Goal: Task Accomplishment & Management: Manage account settings

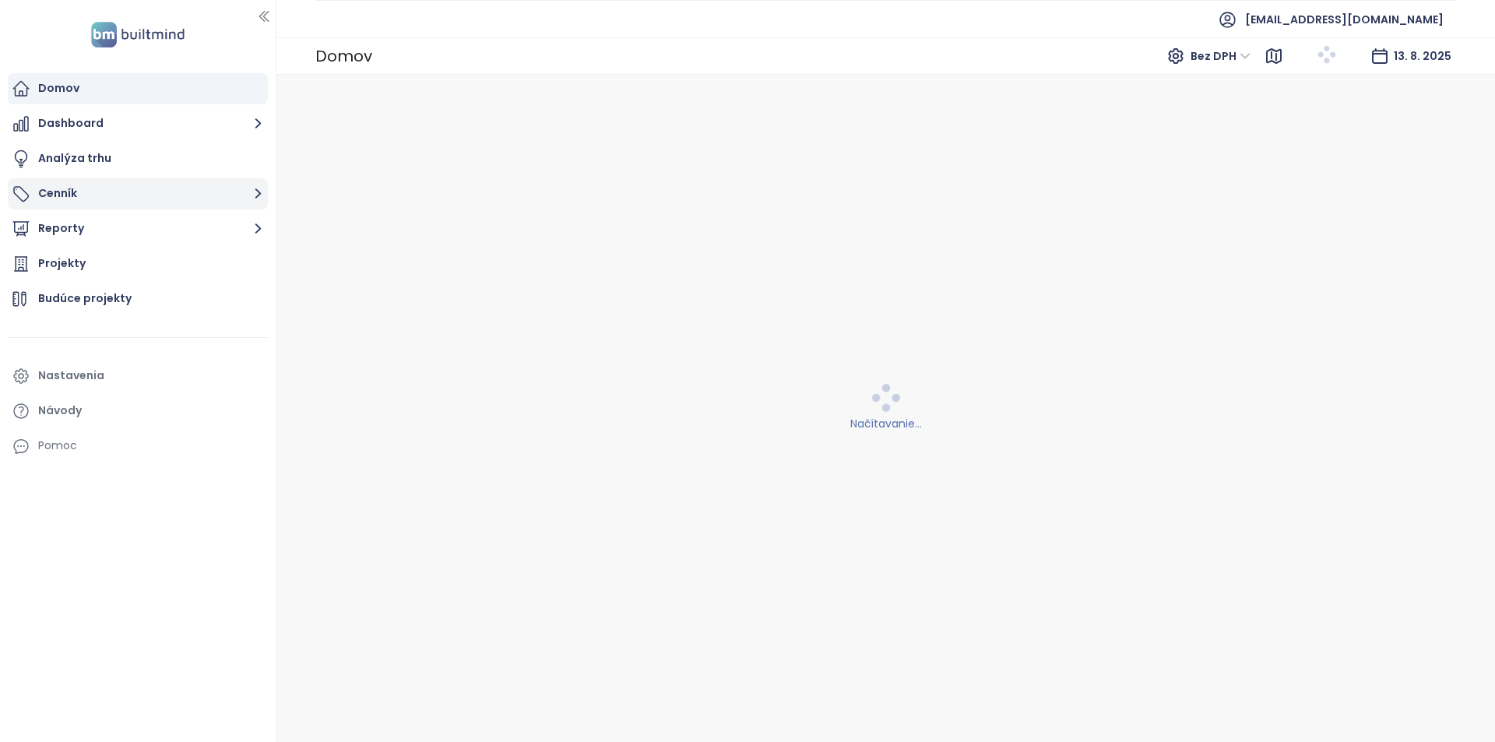
drag, startPoint x: 125, startPoint y: 182, endPoint x: 134, endPoint y: 200, distance: 20.2
click at [125, 182] on button "Cenník" at bounding box center [138, 193] width 260 height 31
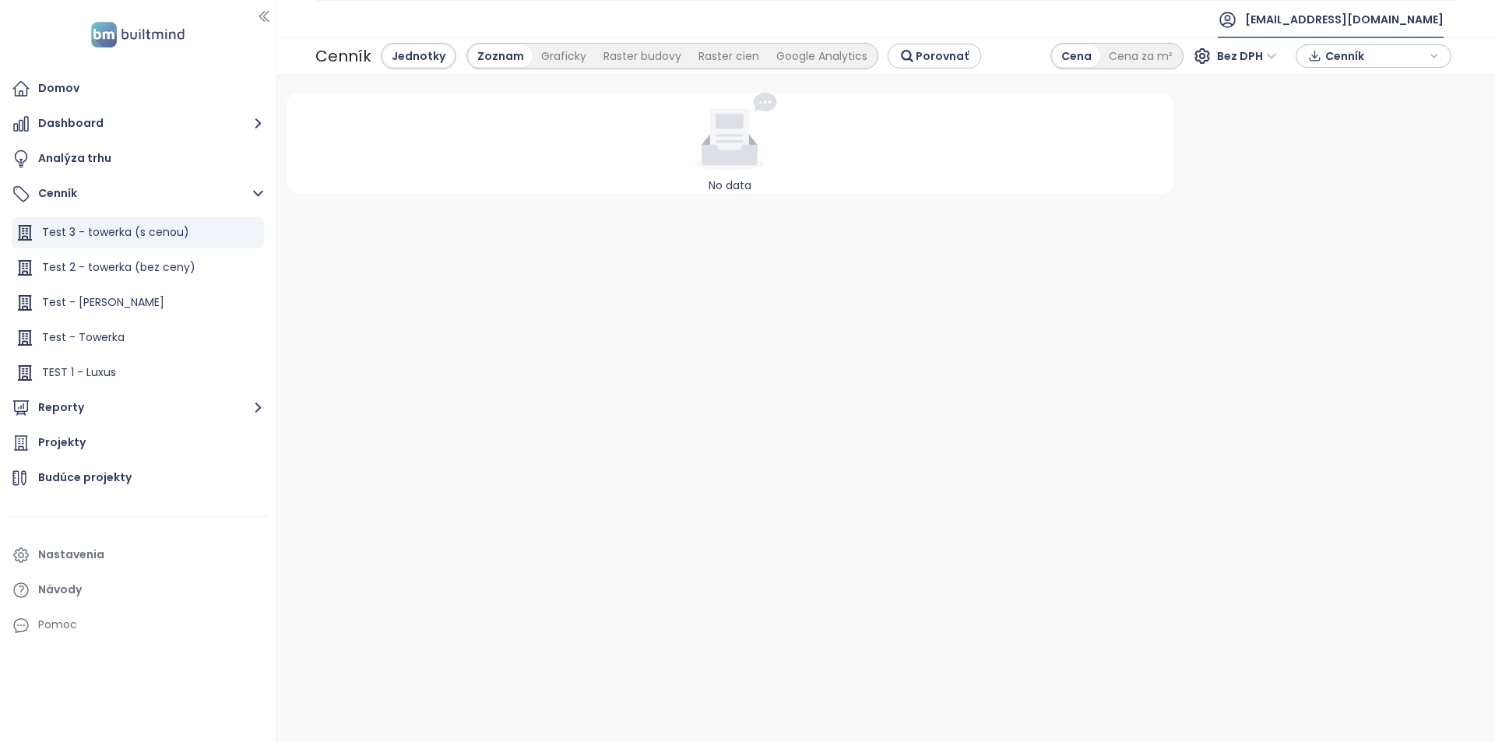
click at [1397, 19] on span "[EMAIL_ADDRESS][DOMAIN_NAME]" at bounding box center [1344, 19] width 199 height 37
click at [1386, 62] on li "Odhlásiť sa" at bounding box center [1367, 63] width 148 height 31
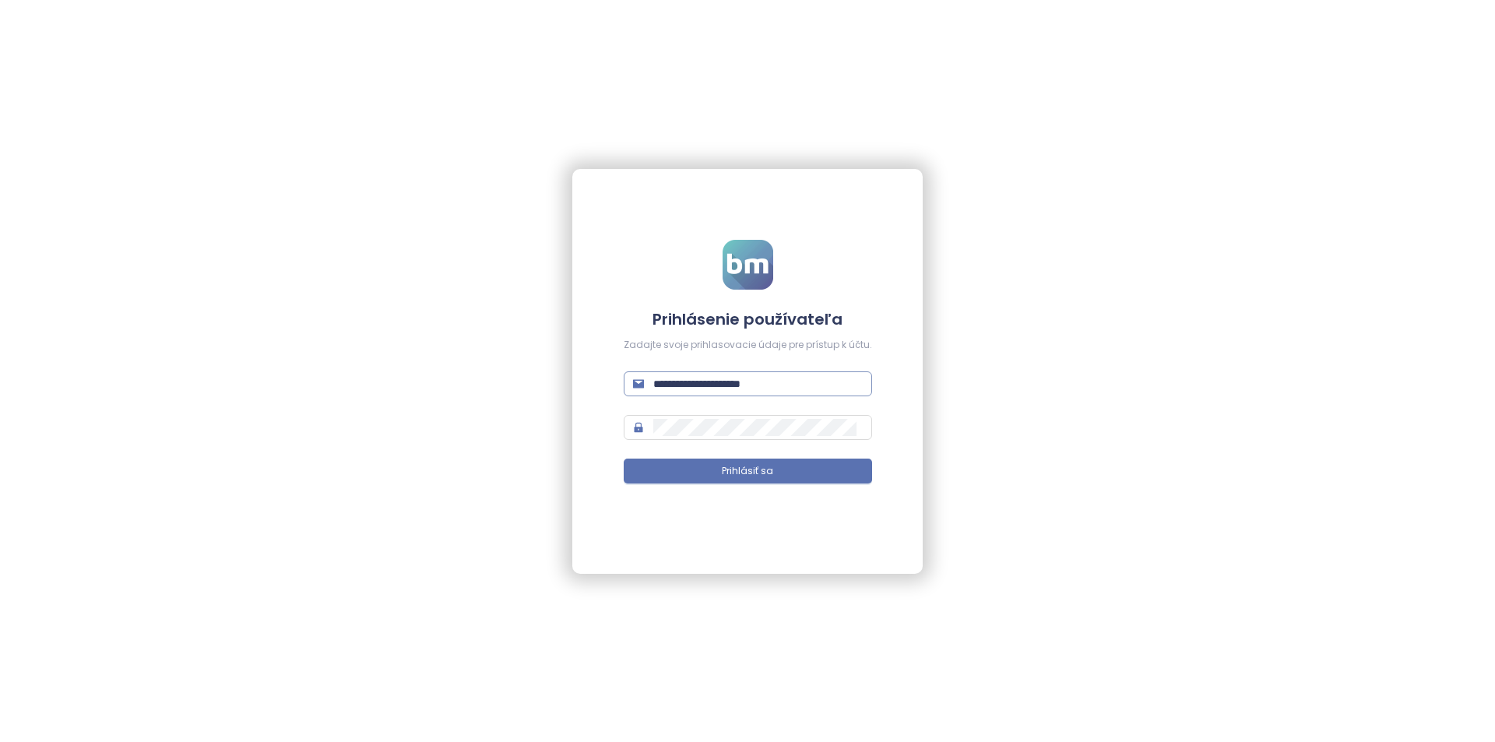
click at [766, 393] on span "**********" at bounding box center [748, 384] width 248 height 25
click at [771, 388] on input "**********" at bounding box center [758, 383] width 210 height 17
type input "**********"
click at [624, 459] on button "Prihlásiť sa" at bounding box center [748, 471] width 248 height 25
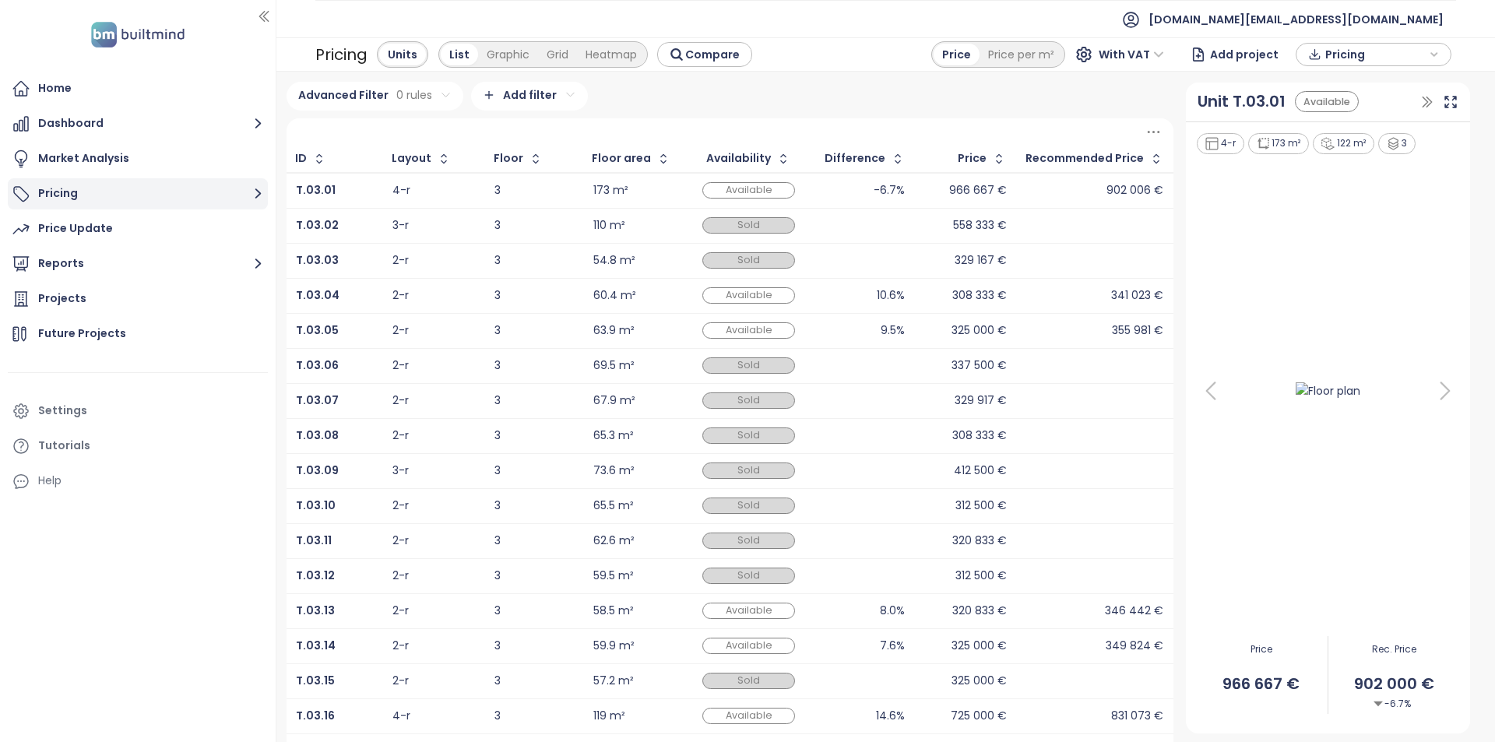
click at [164, 190] on button "Pricing" at bounding box center [138, 193] width 260 height 31
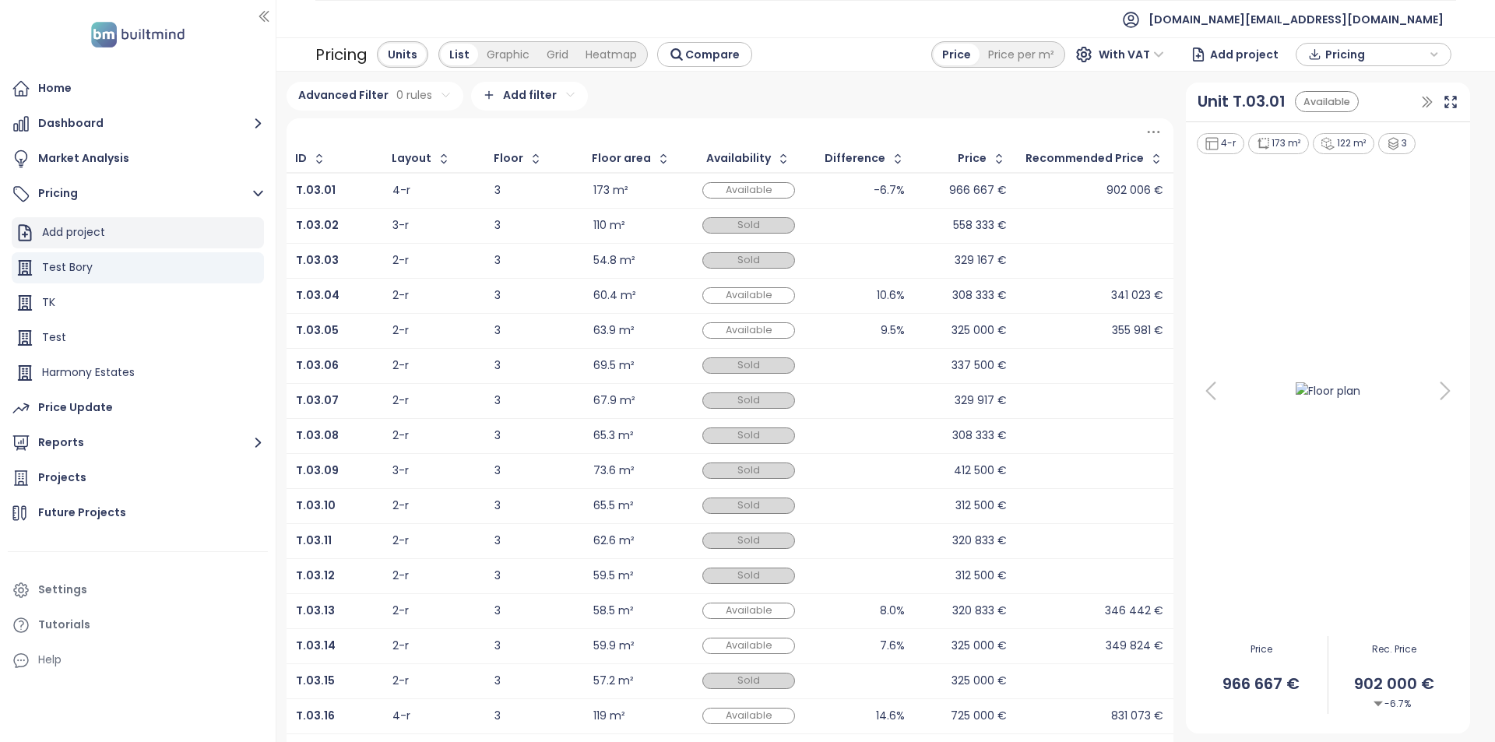
click at [137, 238] on div "Add project" at bounding box center [138, 232] width 252 height 31
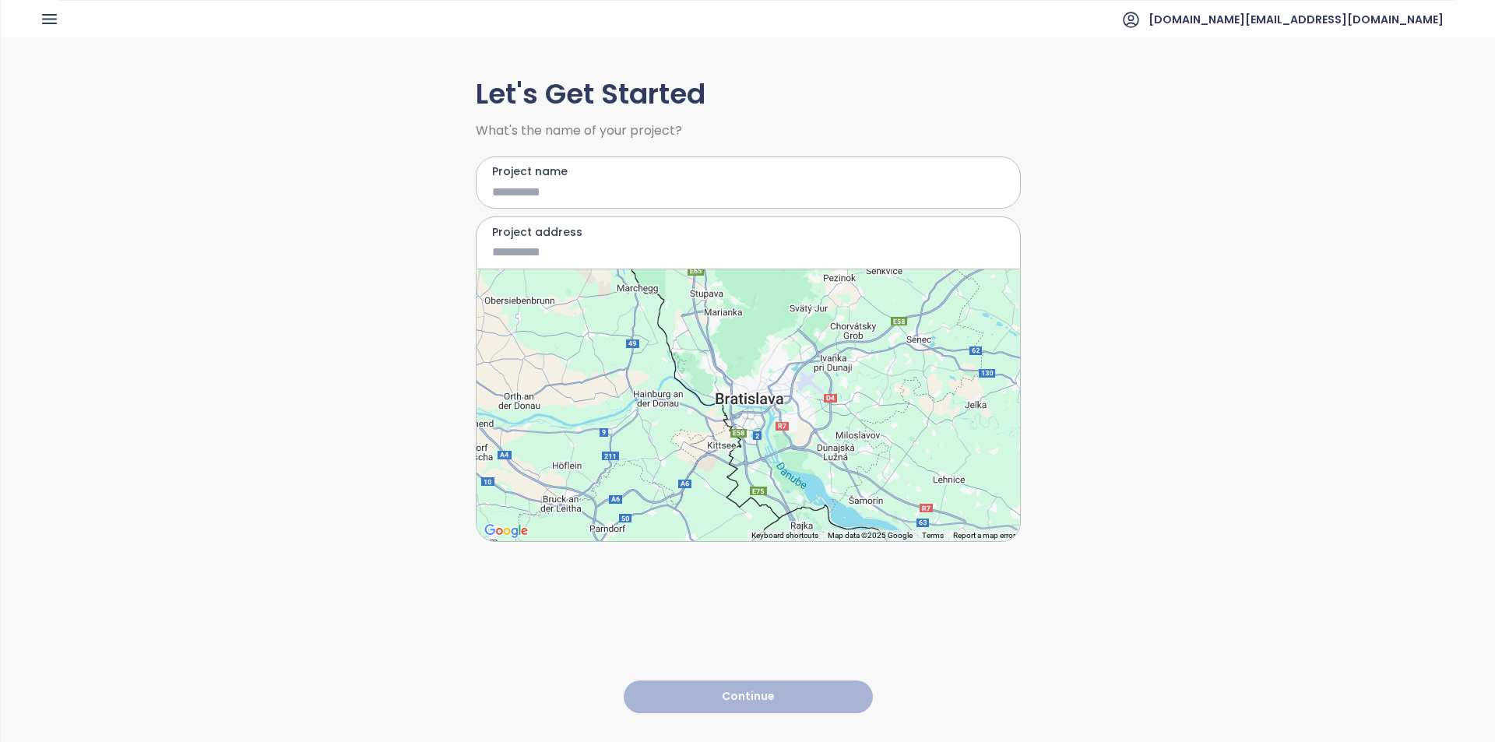
click at [672, 178] on label "Project name" at bounding box center [748, 171] width 513 height 17
click at [672, 182] on input "Project name" at bounding box center [737, 191] width 490 height 19
click at [756, 407] on div at bounding box center [749, 405] width 544 height 272
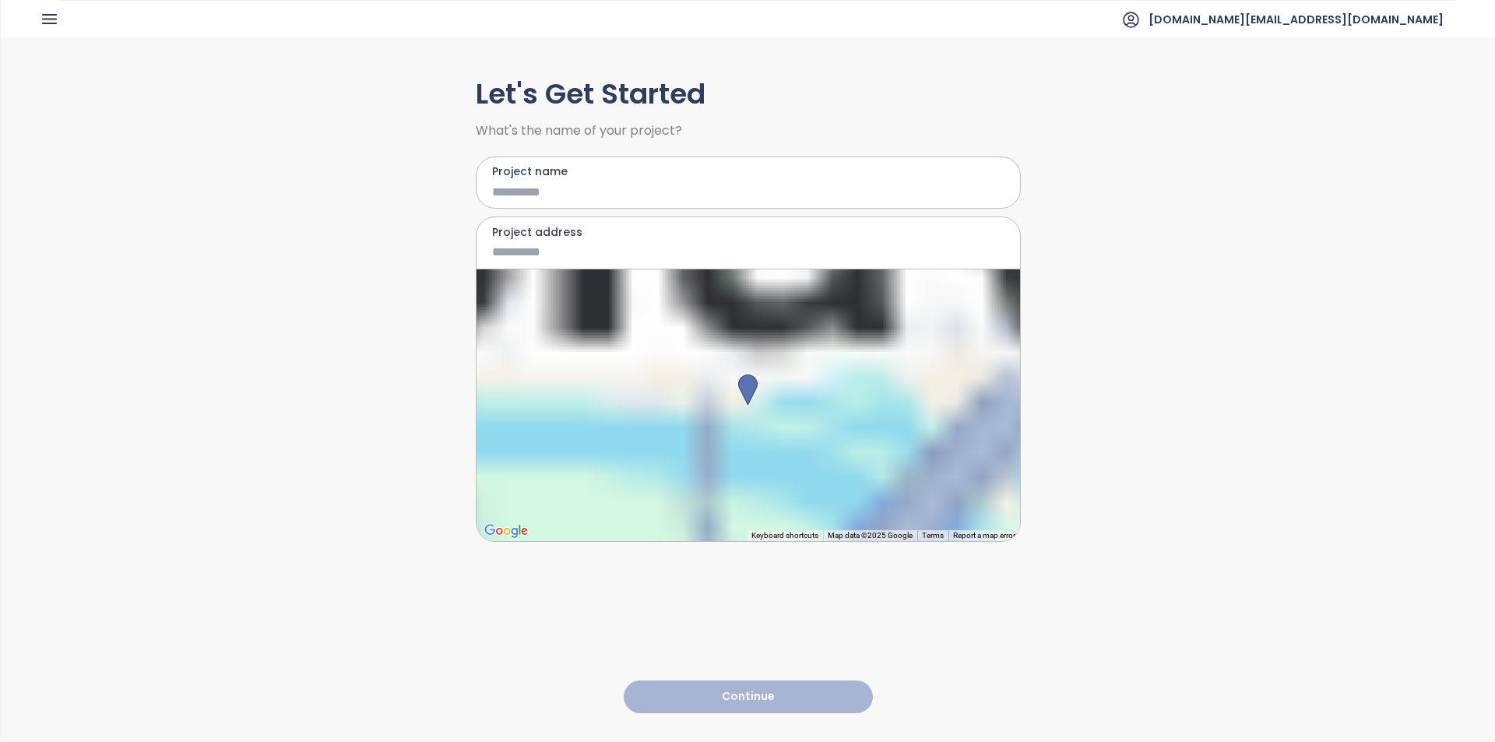
click at [545, 245] on input "Project address" at bounding box center [737, 251] width 490 height 19
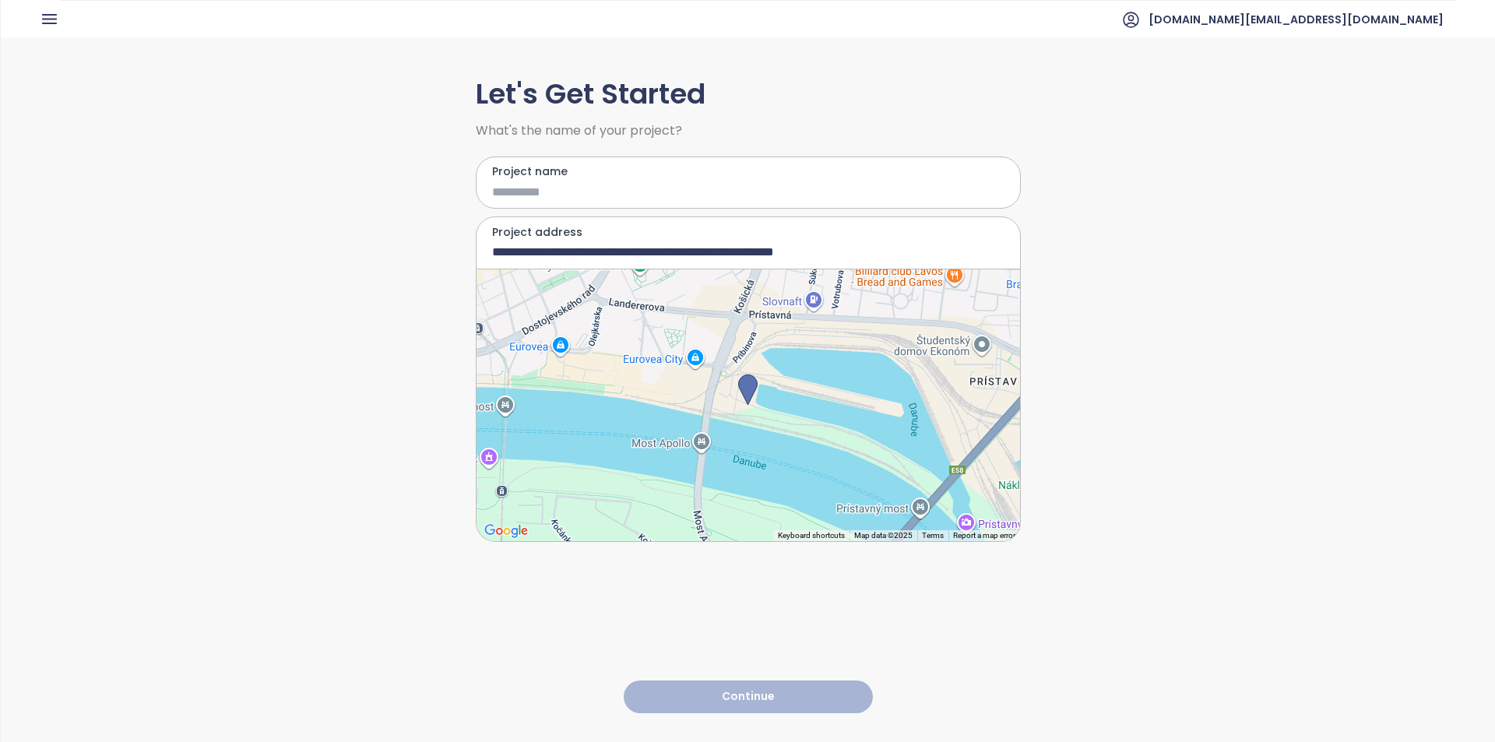
type input "**********"
click at [596, 199] on input "Project name" at bounding box center [737, 191] width 490 height 19
type input "****"
click at [697, 684] on button "Continue" at bounding box center [748, 697] width 249 height 33
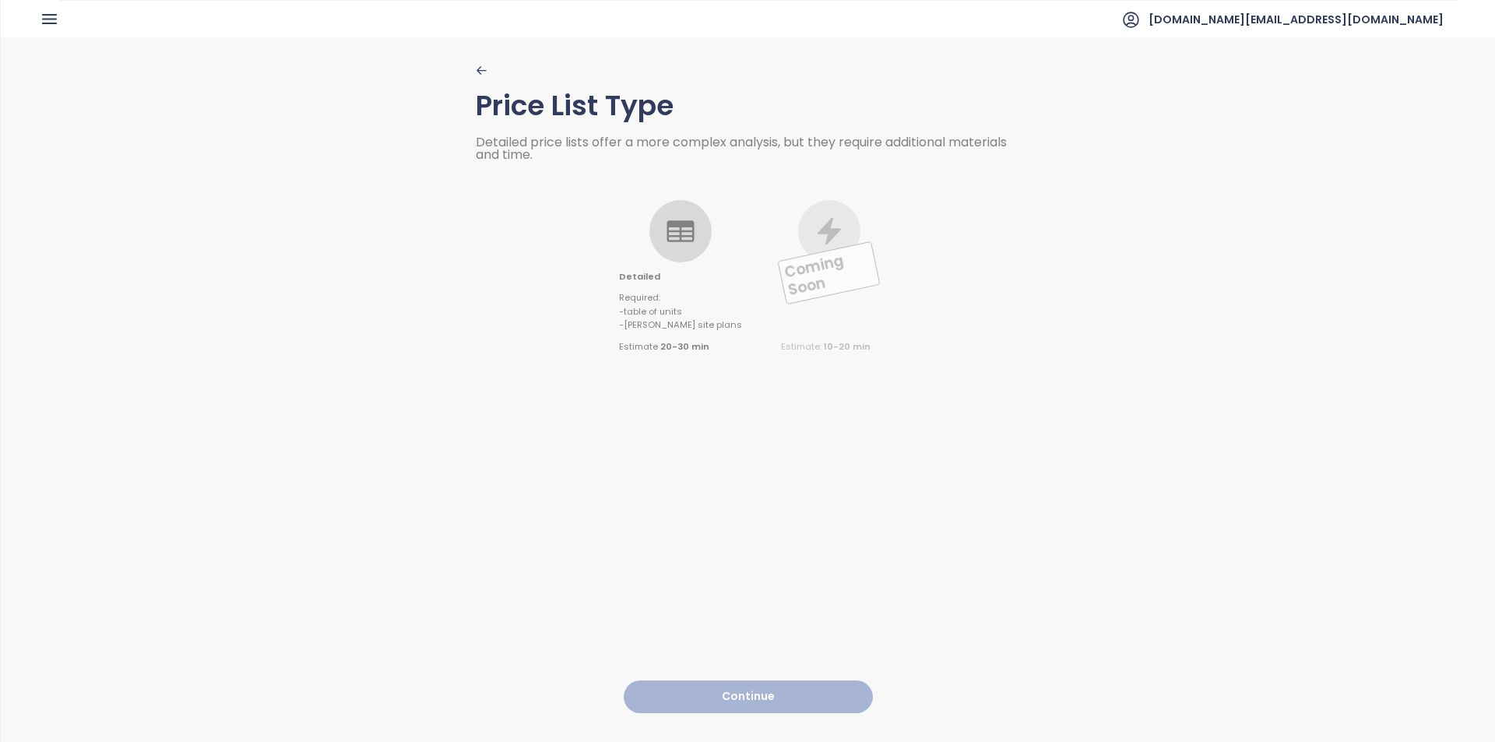
click at [637, 216] on div "Detailed Required : - table of units - [PERSON_NAME] site plans Estimate 20-30 …" at bounding box center [680, 277] width 123 height 154
click at [668, 232] on icon at bounding box center [681, 231] width 27 height 22
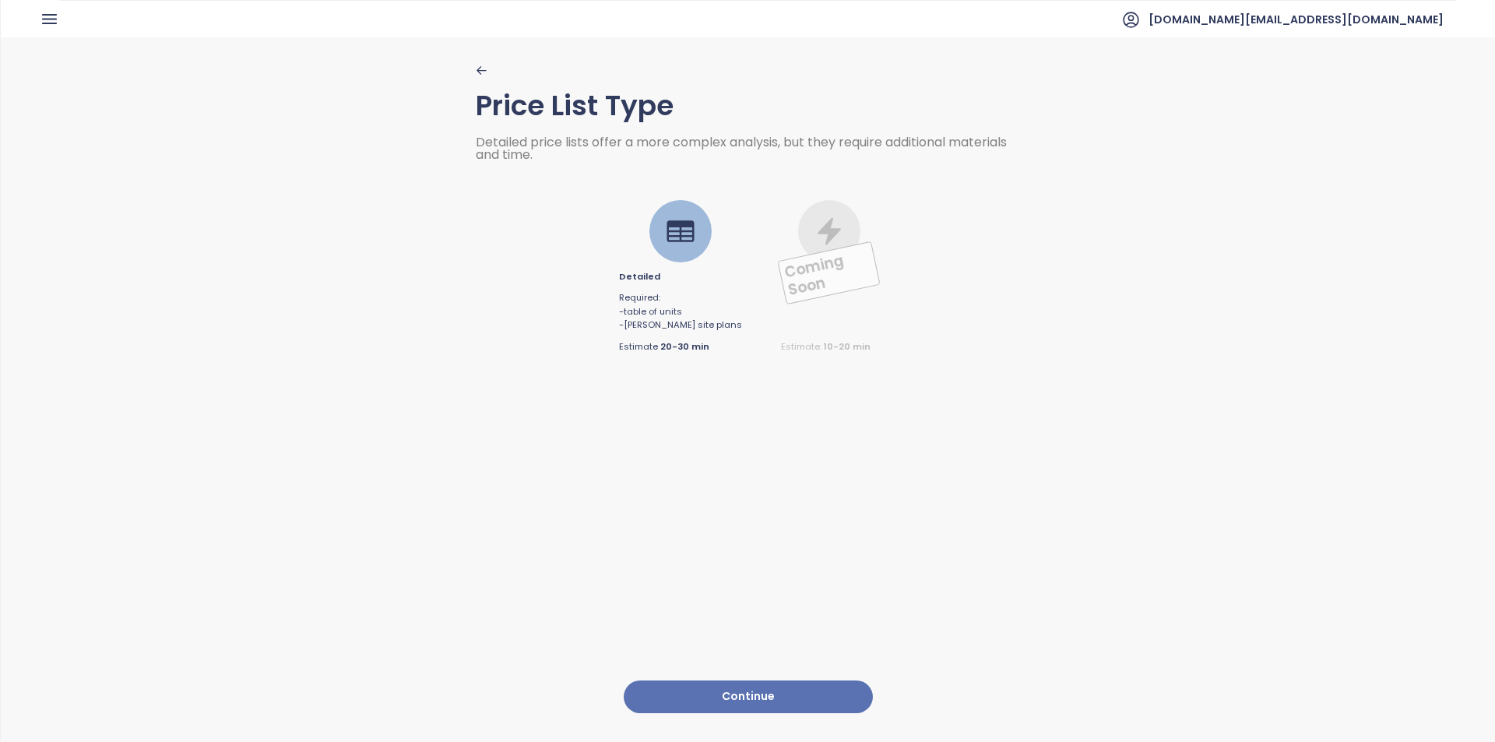
click at [745, 682] on button "Continue" at bounding box center [748, 697] width 249 height 33
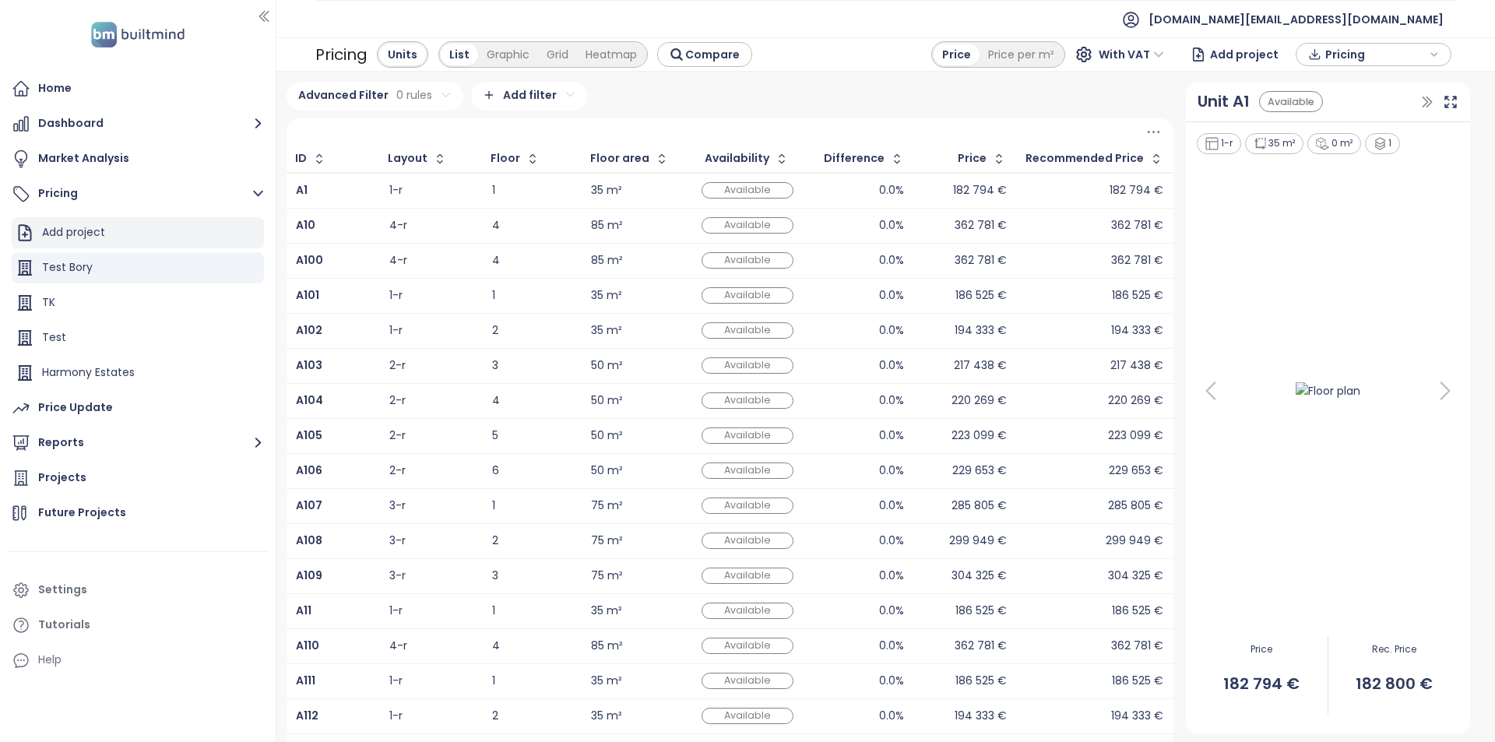
click at [178, 221] on div "Add project" at bounding box center [138, 232] width 252 height 31
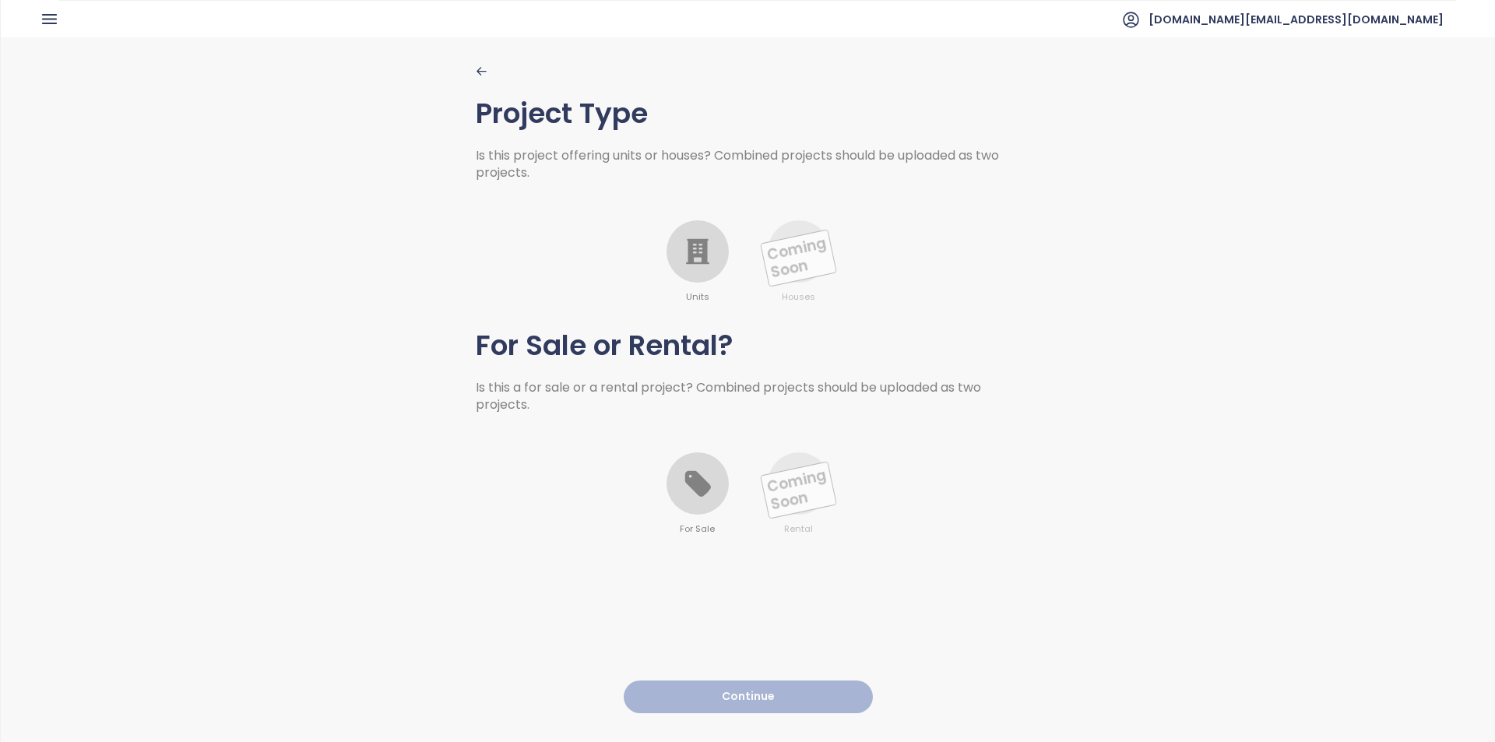
click at [673, 258] on div at bounding box center [698, 251] width 62 height 62
click at [691, 479] on icon at bounding box center [698, 484] width 26 height 26
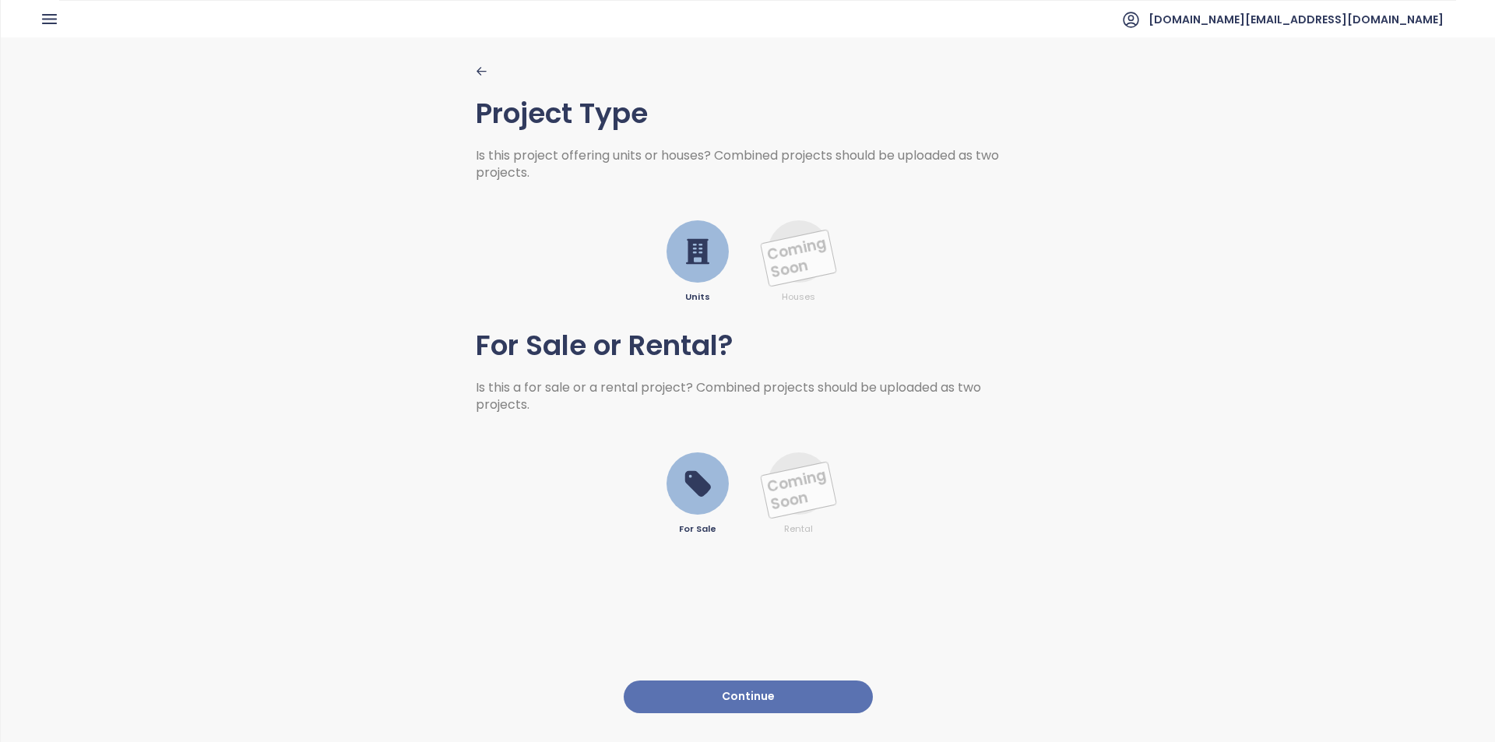
click at [476, 70] on icon "button" at bounding box center [482, 71] width 12 height 12
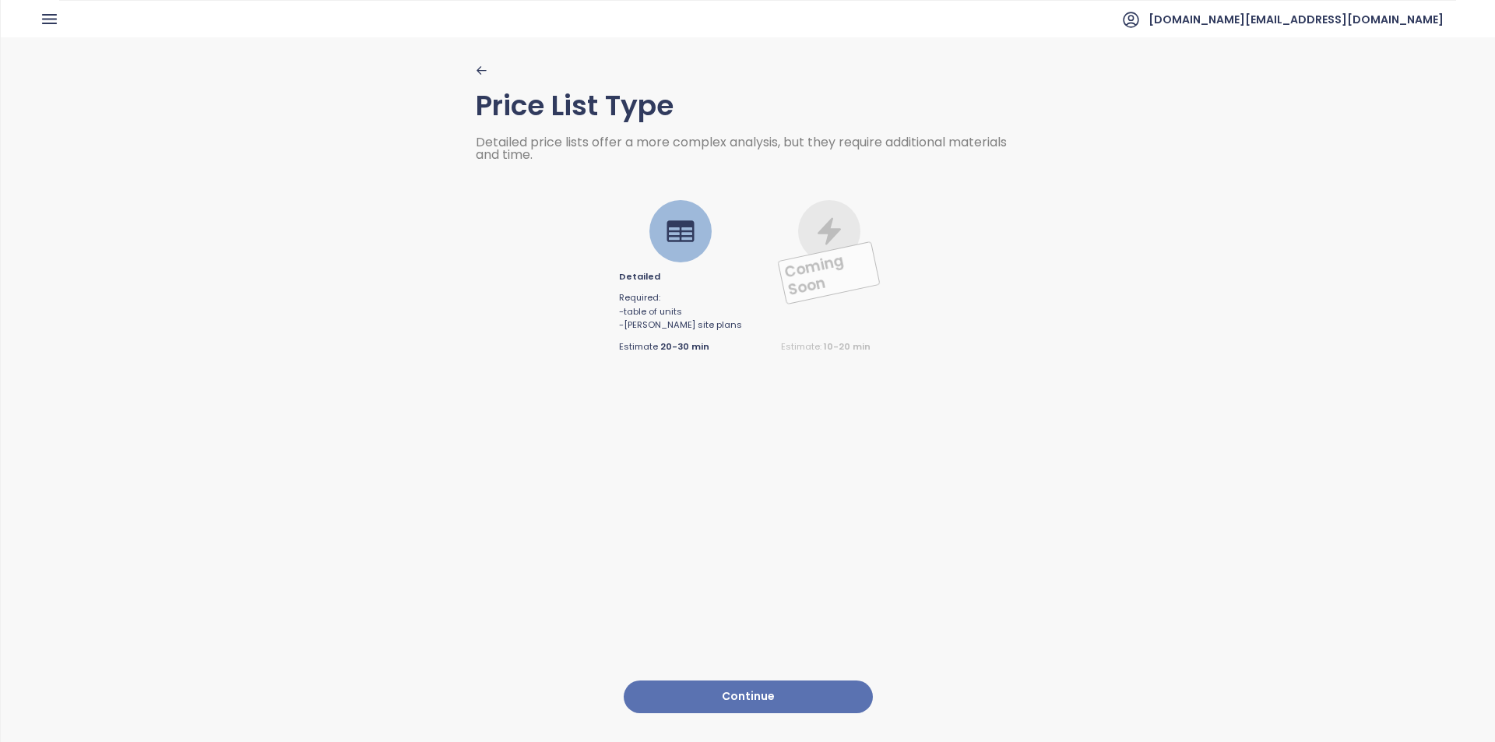
click at [804, 706] on div "Price List Type Detailed price lists offer a more complex analysis, but they re…" at bounding box center [748, 388] width 545 height 703
click at [804, 697] on button "Continue" at bounding box center [748, 697] width 249 height 33
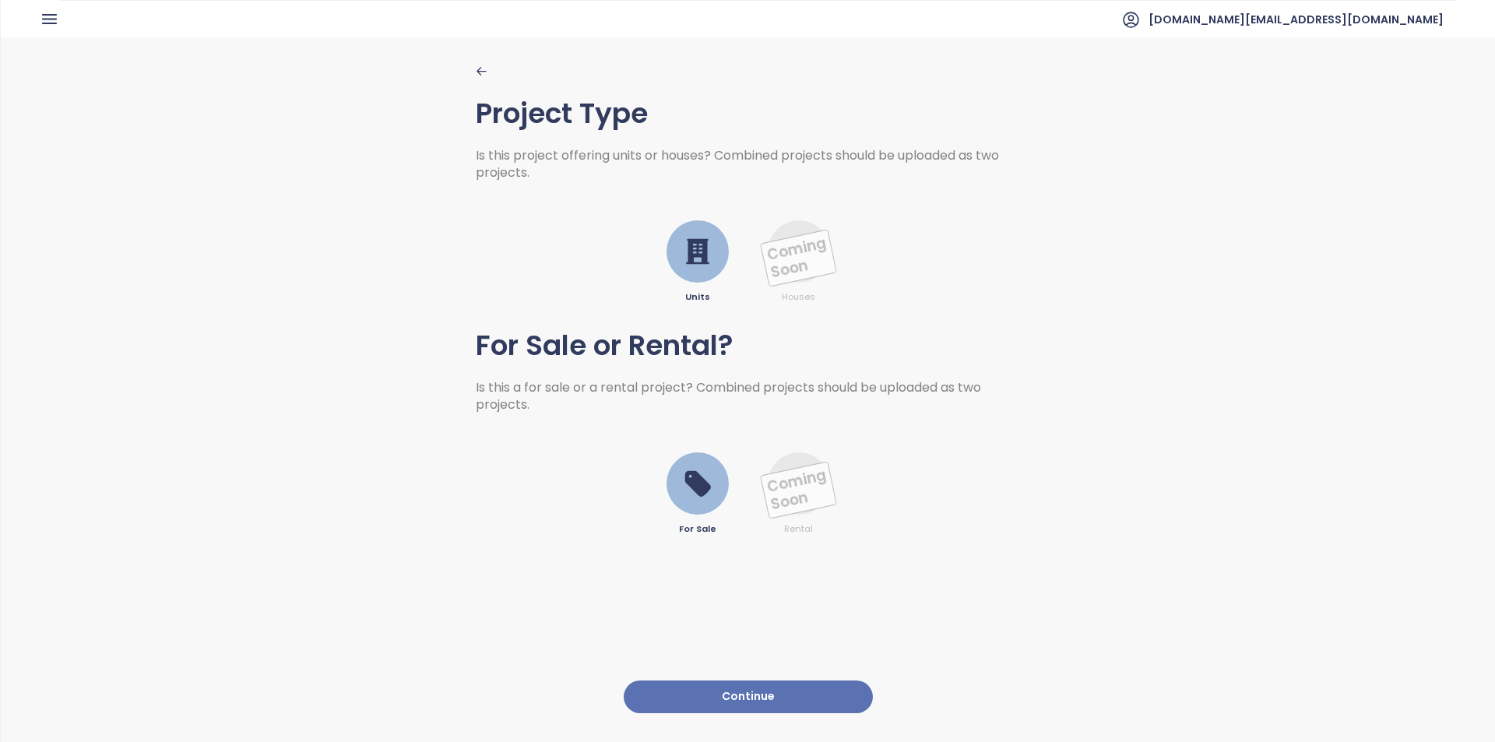
click at [730, 681] on button "Continue" at bounding box center [748, 697] width 249 height 33
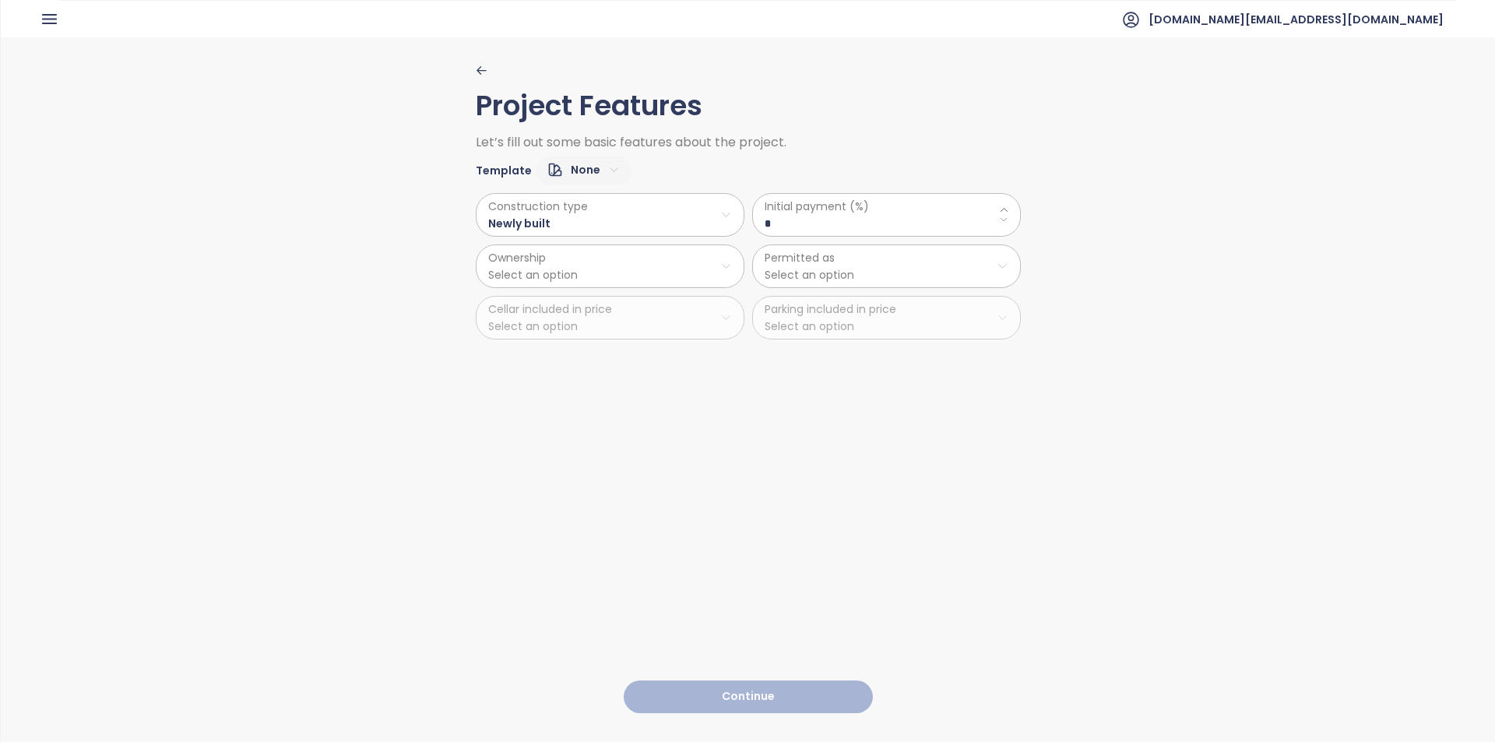
click at [594, 170] on html "Home Dashboard Market Analysis Pricing Price Update Reports Projects Future Pro…" at bounding box center [747, 371] width 1495 height 742
click at [596, 234] on span "Default" at bounding box center [576, 225] width 59 height 22
type \(\%\) "**"
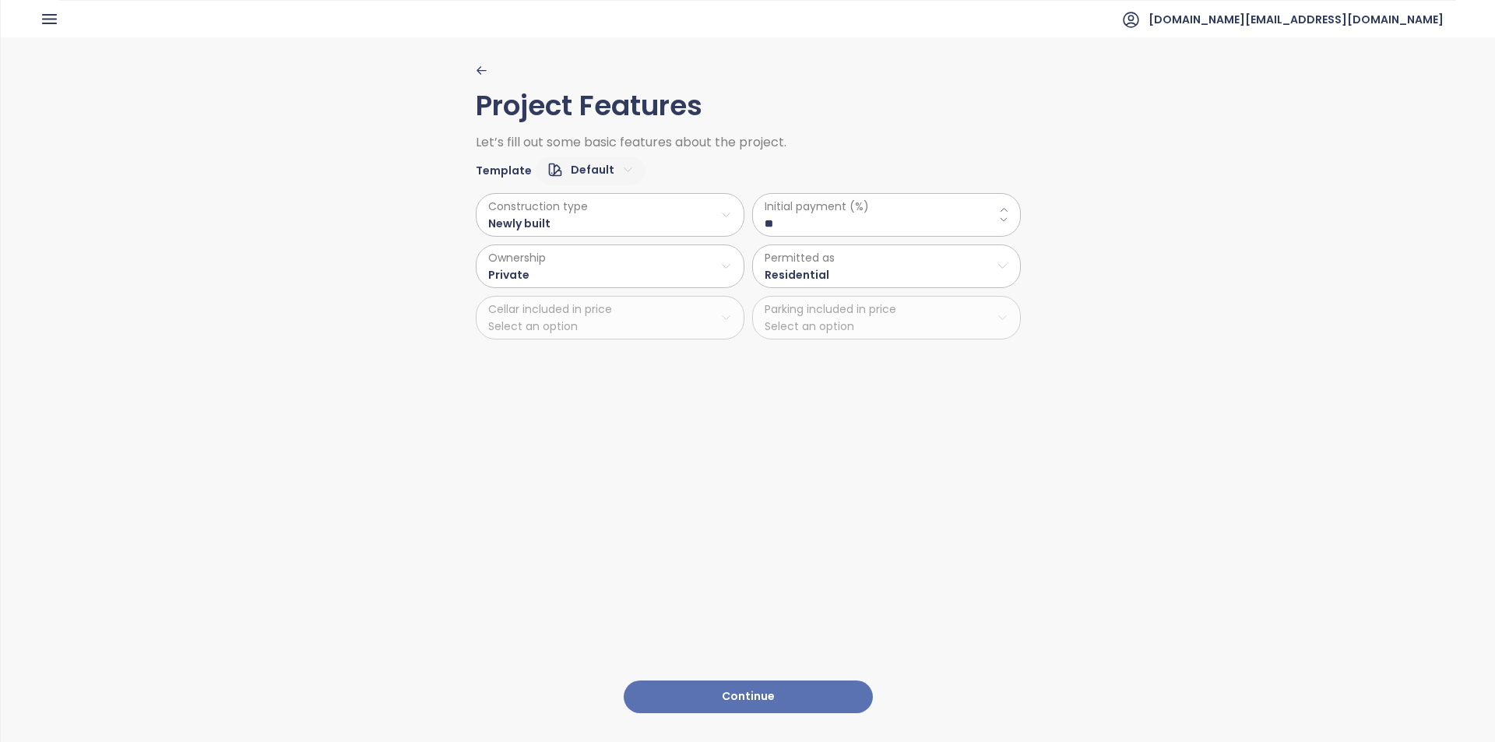
click at [736, 695] on button "Continue" at bounding box center [748, 697] width 249 height 33
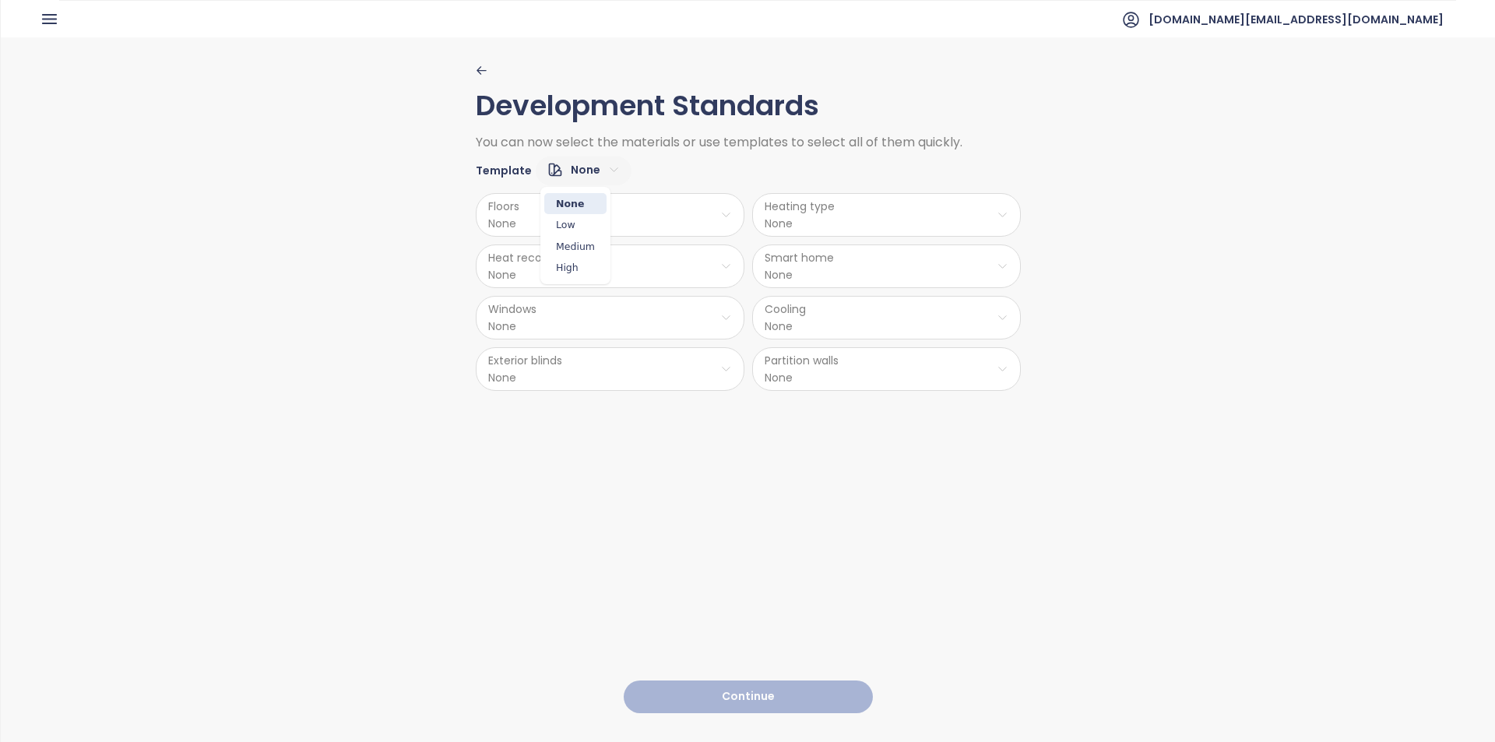
click at [585, 168] on html "Home Dashboard Market Analysis Pricing Price Update Reports Projects Future Pro…" at bounding box center [747, 371] width 1495 height 742
click at [579, 247] on span "Medium" at bounding box center [575, 247] width 62 height 22
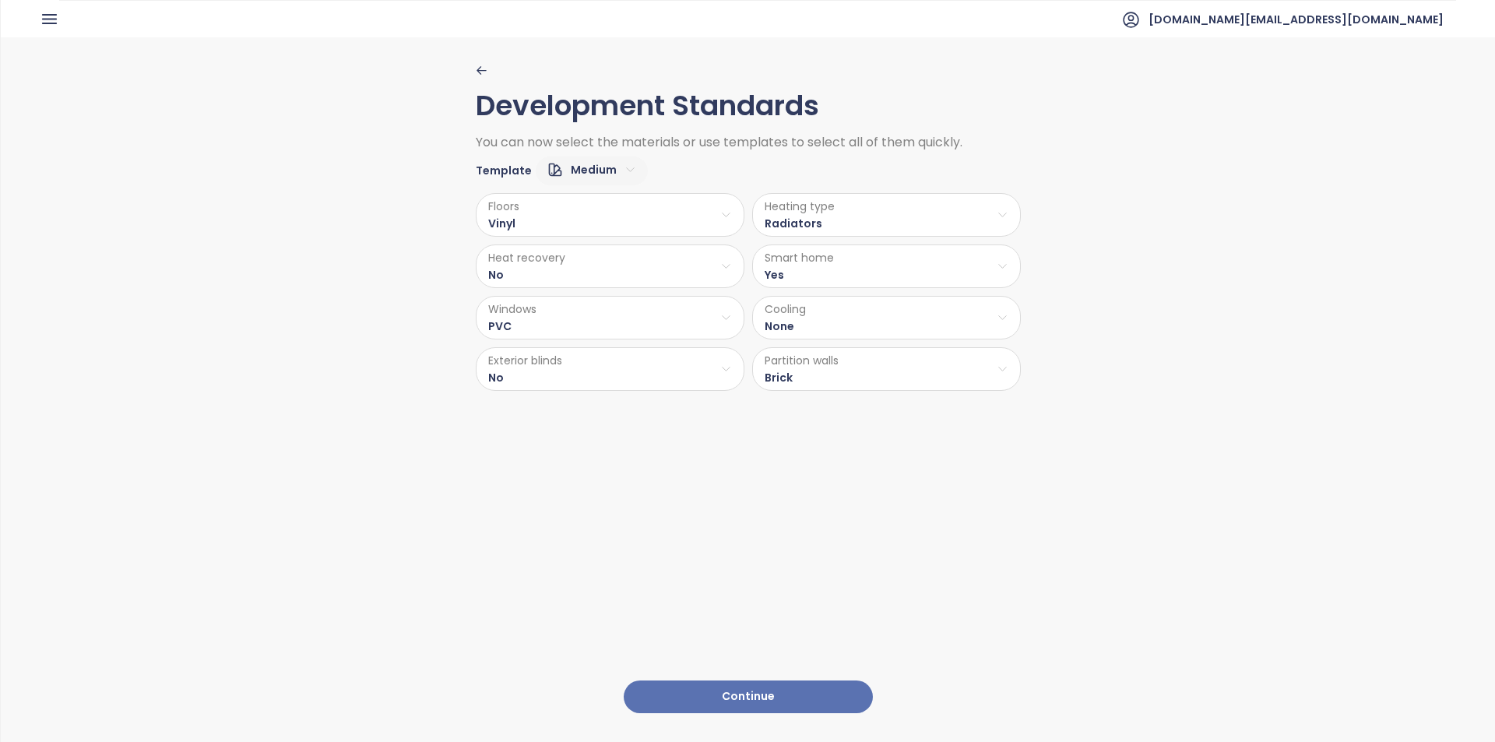
click at [731, 696] on button "Continue" at bounding box center [748, 697] width 249 height 33
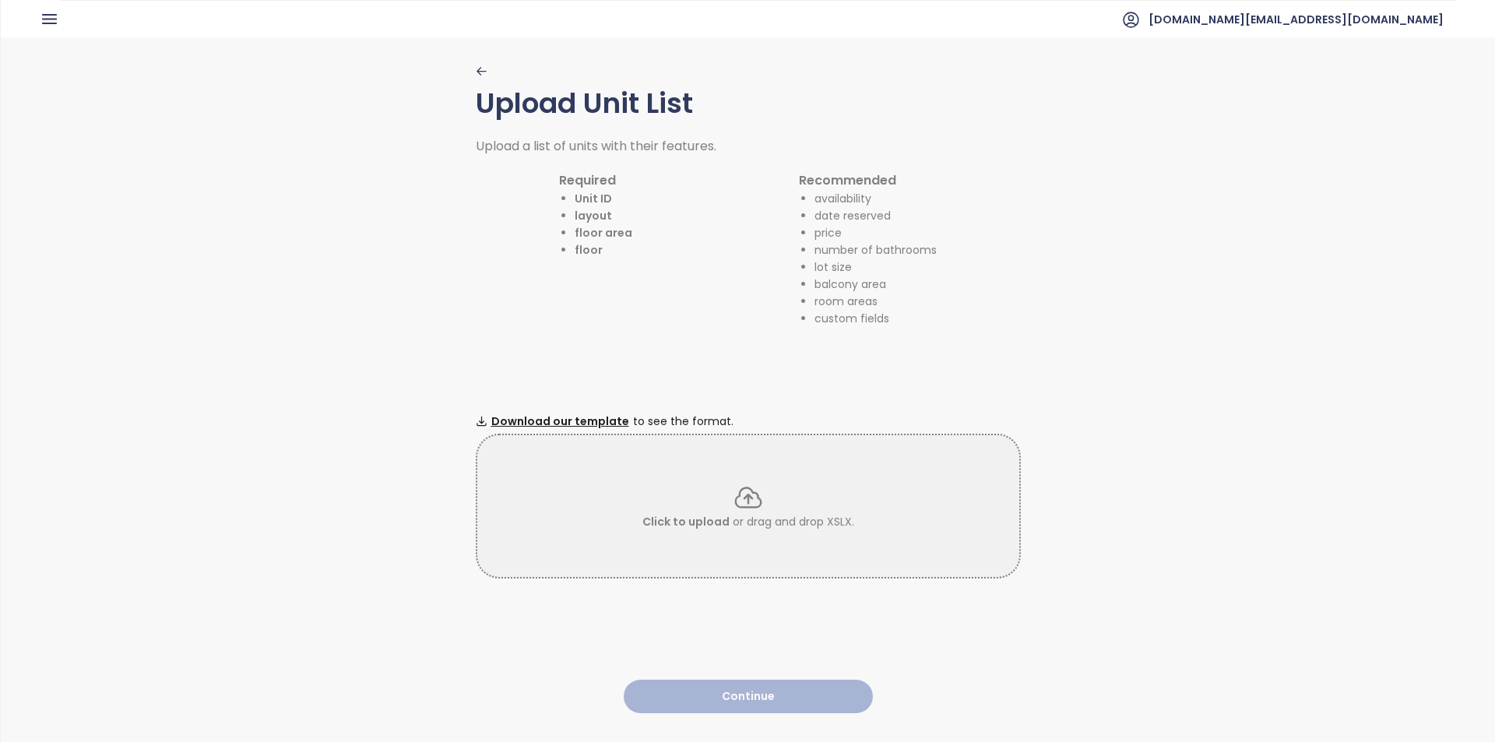
click at [576, 473] on div "Click to upload or drag and drop XSLX." at bounding box center [748, 506] width 545 height 145
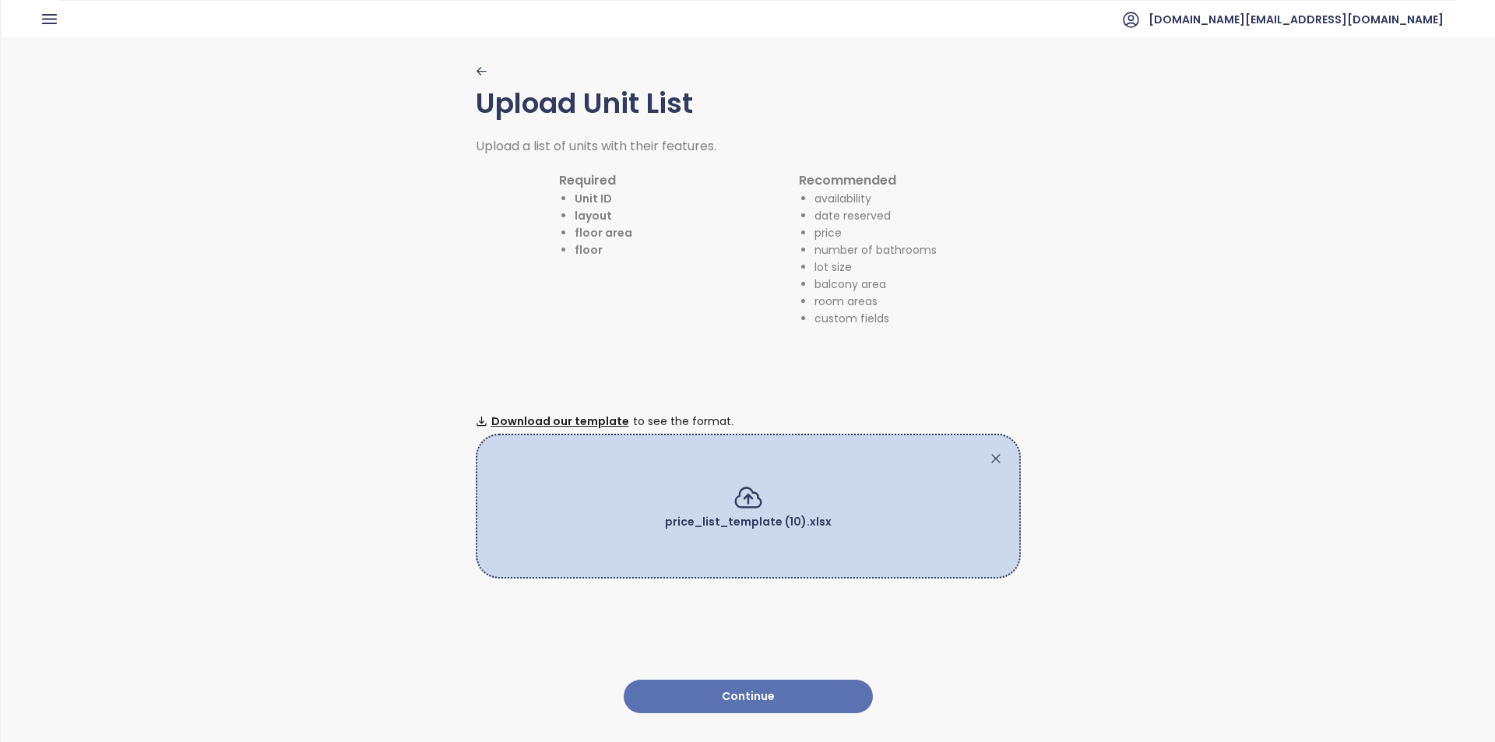
click at [706, 685] on button "Continue" at bounding box center [748, 696] width 249 height 33
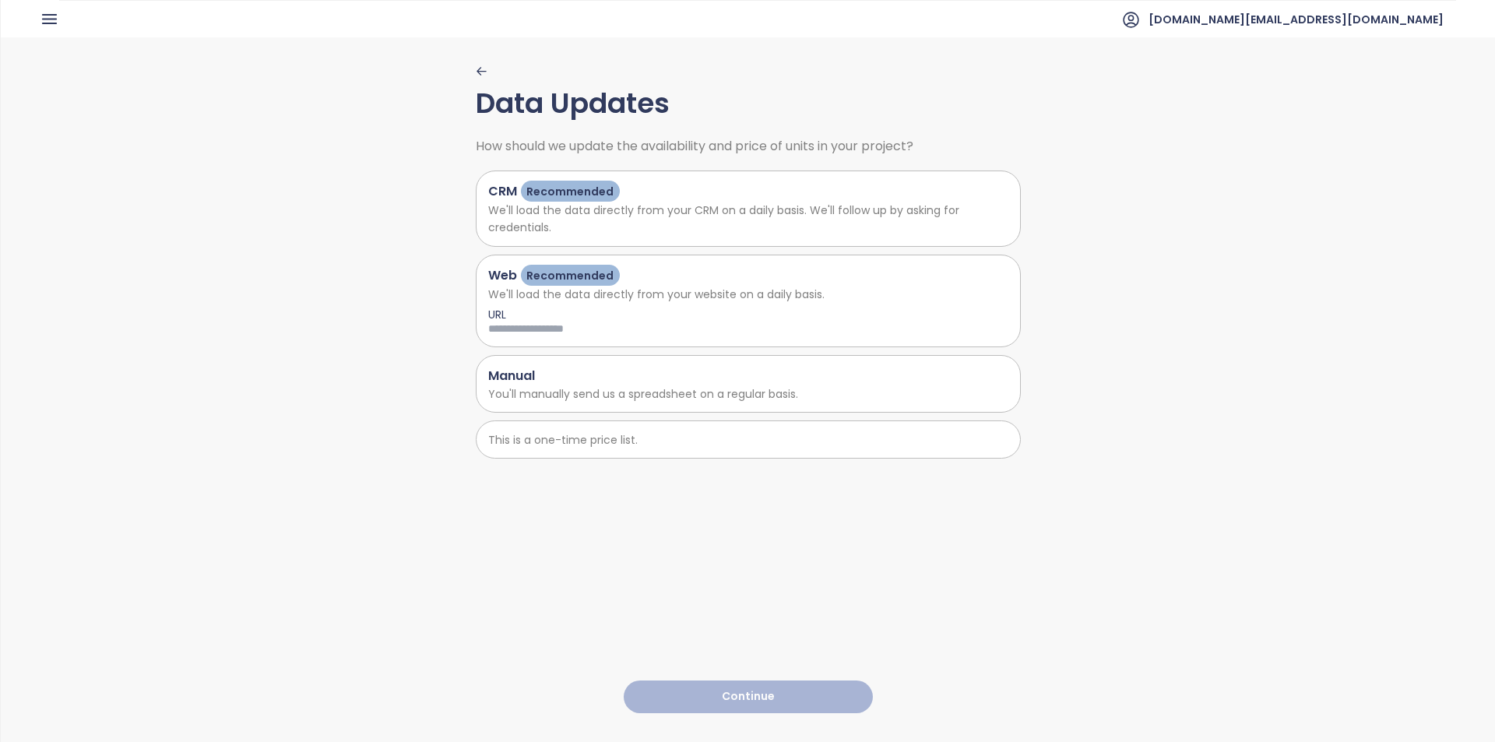
click at [624, 446] on p "This is a one-time price list." at bounding box center [748, 440] width 520 height 17
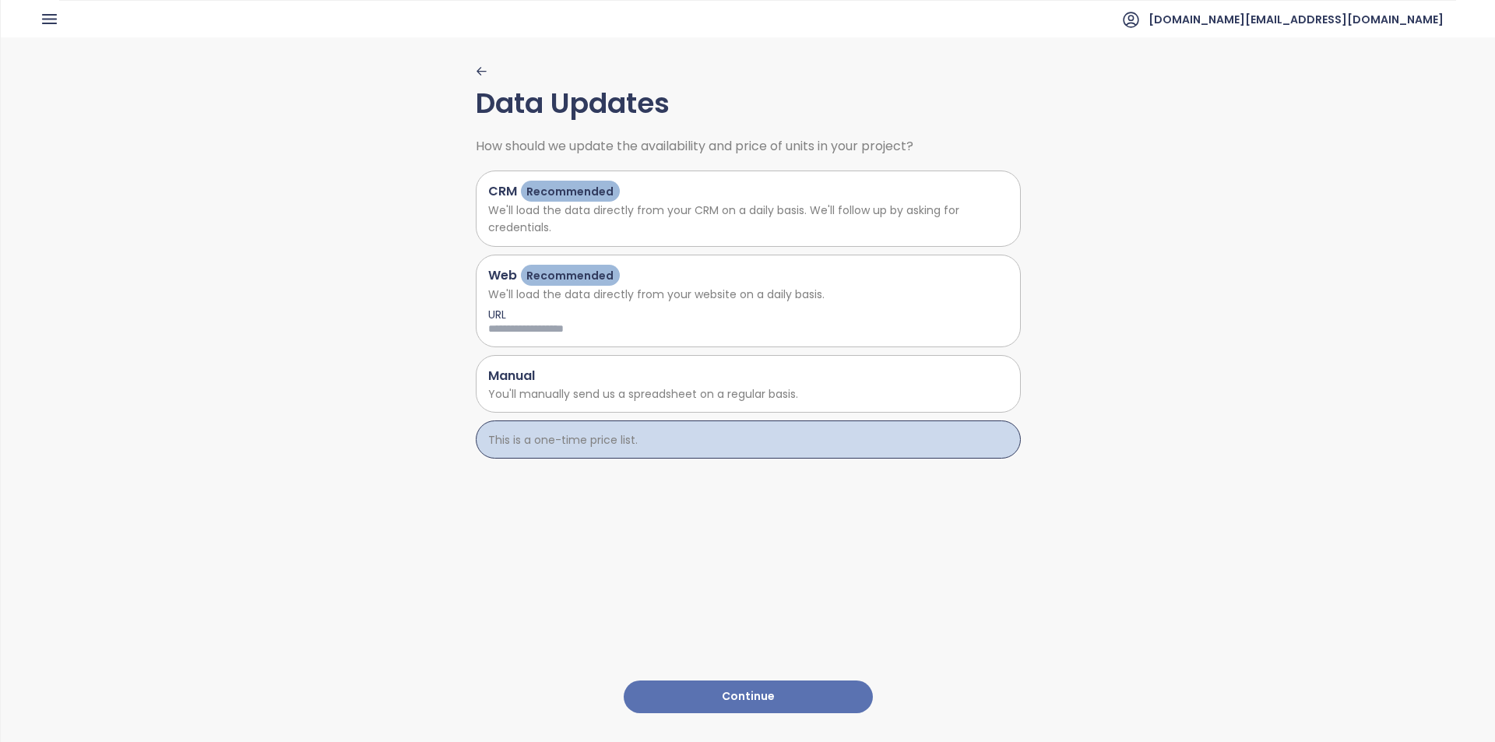
click at [691, 687] on button "Continue" at bounding box center [748, 697] width 249 height 33
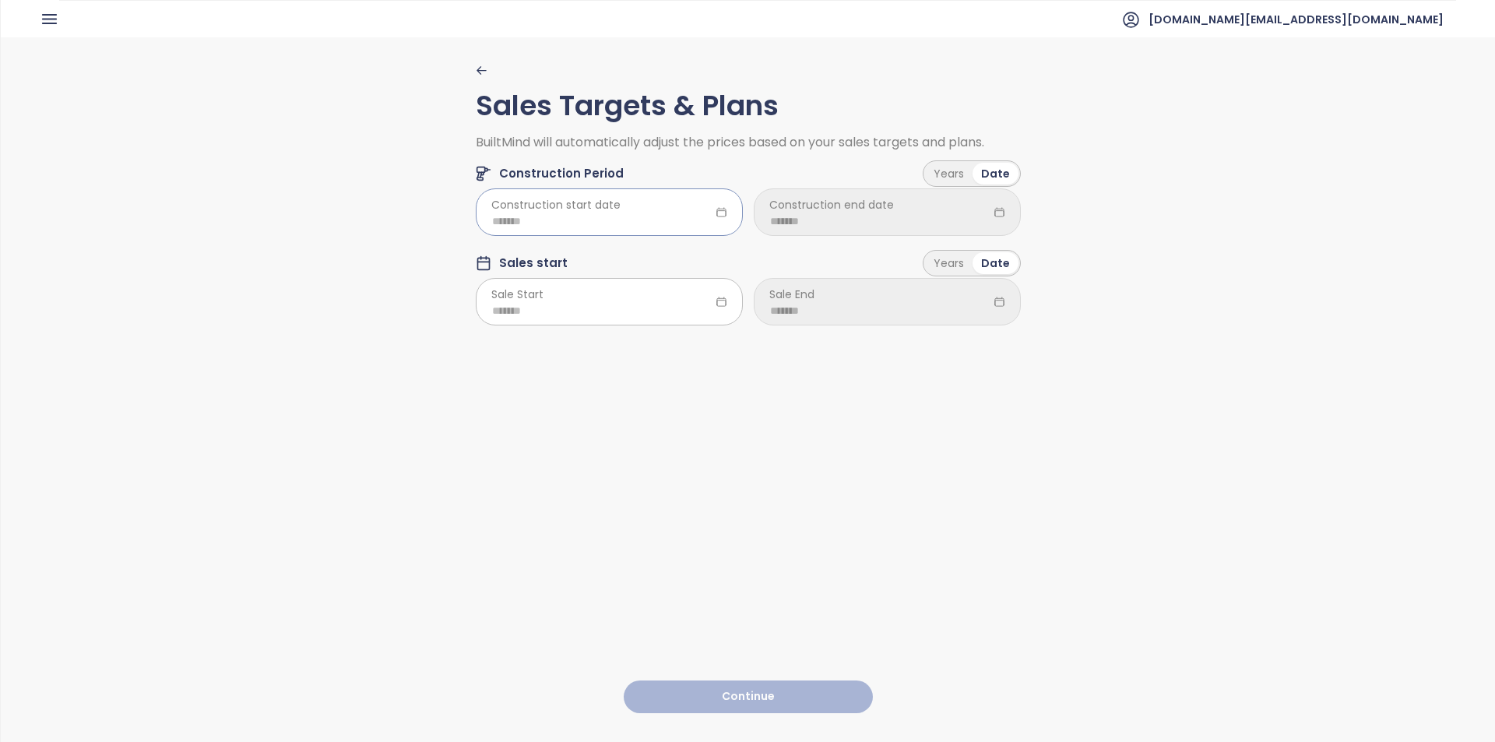
click at [573, 228] on input at bounding box center [609, 221] width 234 height 17
click at [581, 293] on div "Feb" at bounding box center [581, 296] width 47 height 19
type input "*******"
click at [938, 185] on div "Years Date" at bounding box center [972, 173] width 98 height 26
click at [939, 179] on div "Years" at bounding box center [949, 174] width 48 height 22
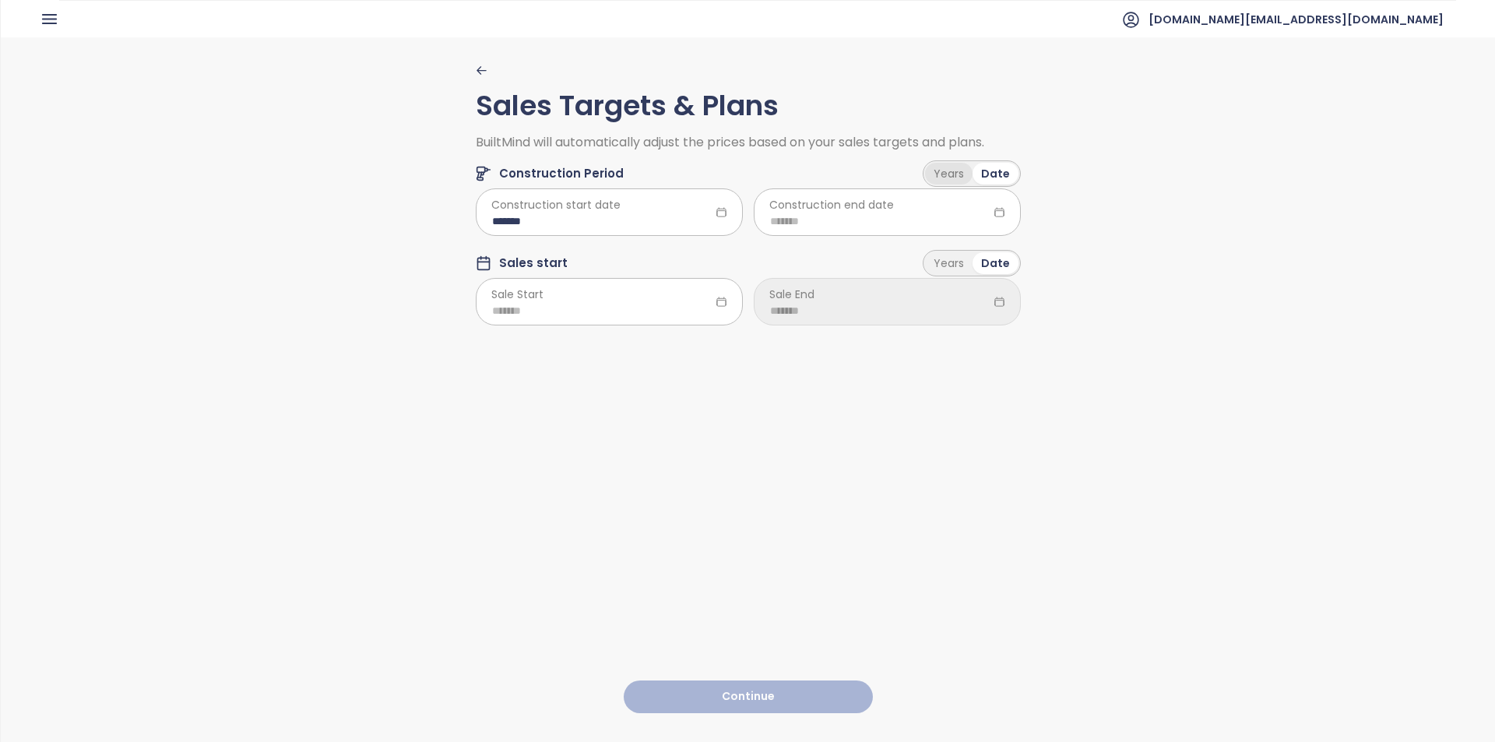
click at [875, 210] on html "Home Dashboard Market Analysis Pricing Price Update Reports Projects Future Pro…" at bounding box center [747, 371] width 1495 height 742
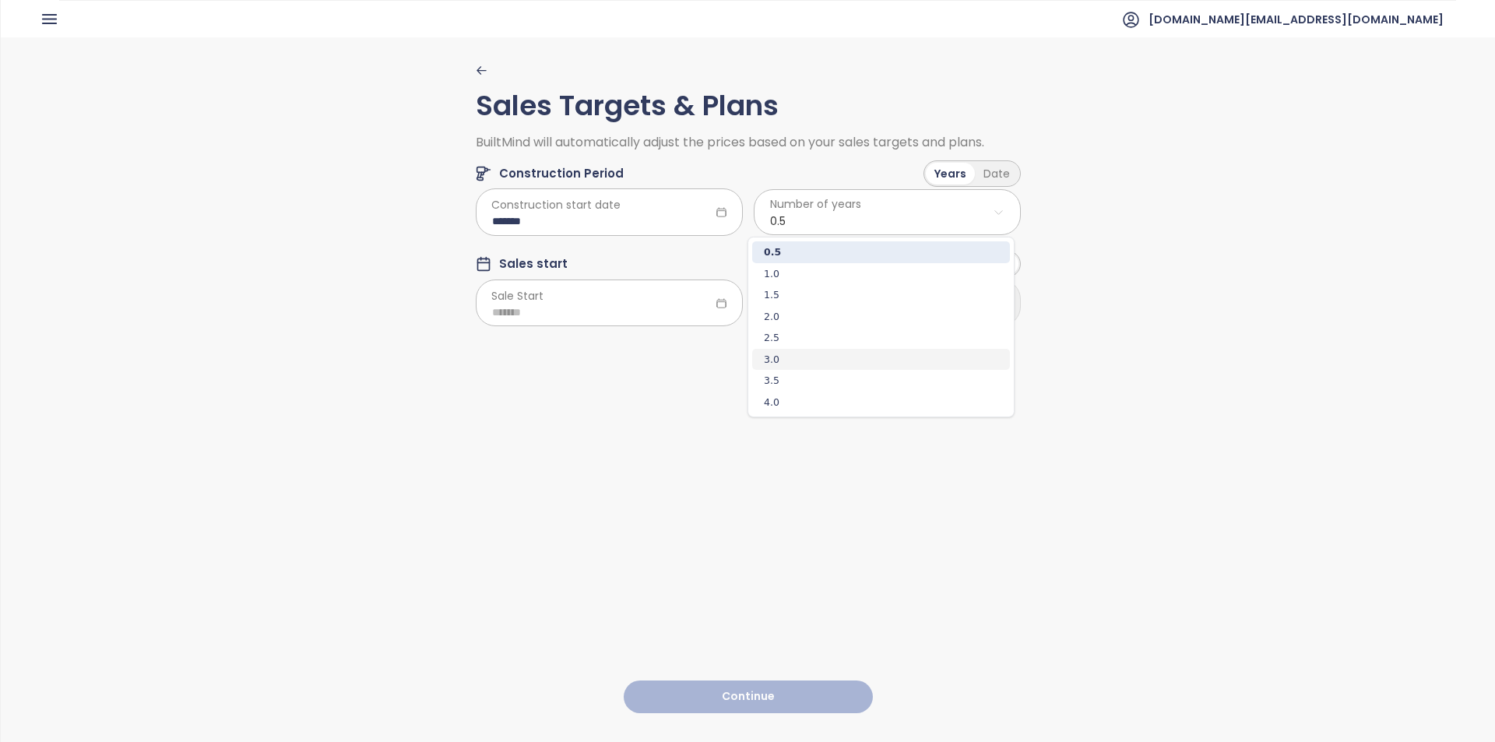
click at [795, 349] on span "3.0" at bounding box center [881, 360] width 258 height 22
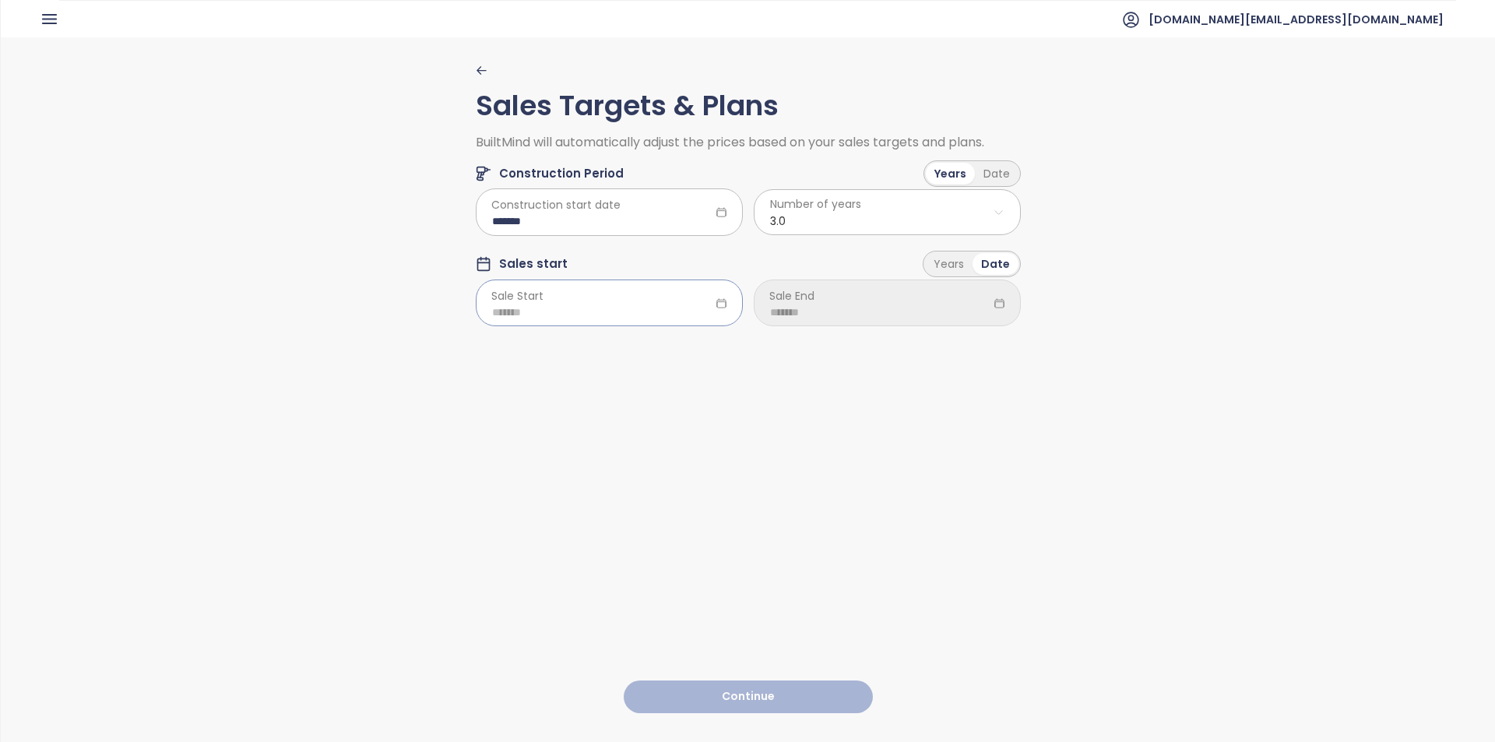
click at [603, 299] on div at bounding box center [609, 303] width 267 height 47
click at [576, 382] on div "Feb" at bounding box center [581, 387] width 47 height 19
type input "*******"
click at [955, 253] on div "Years" at bounding box center [949, 264] width 48 height 22
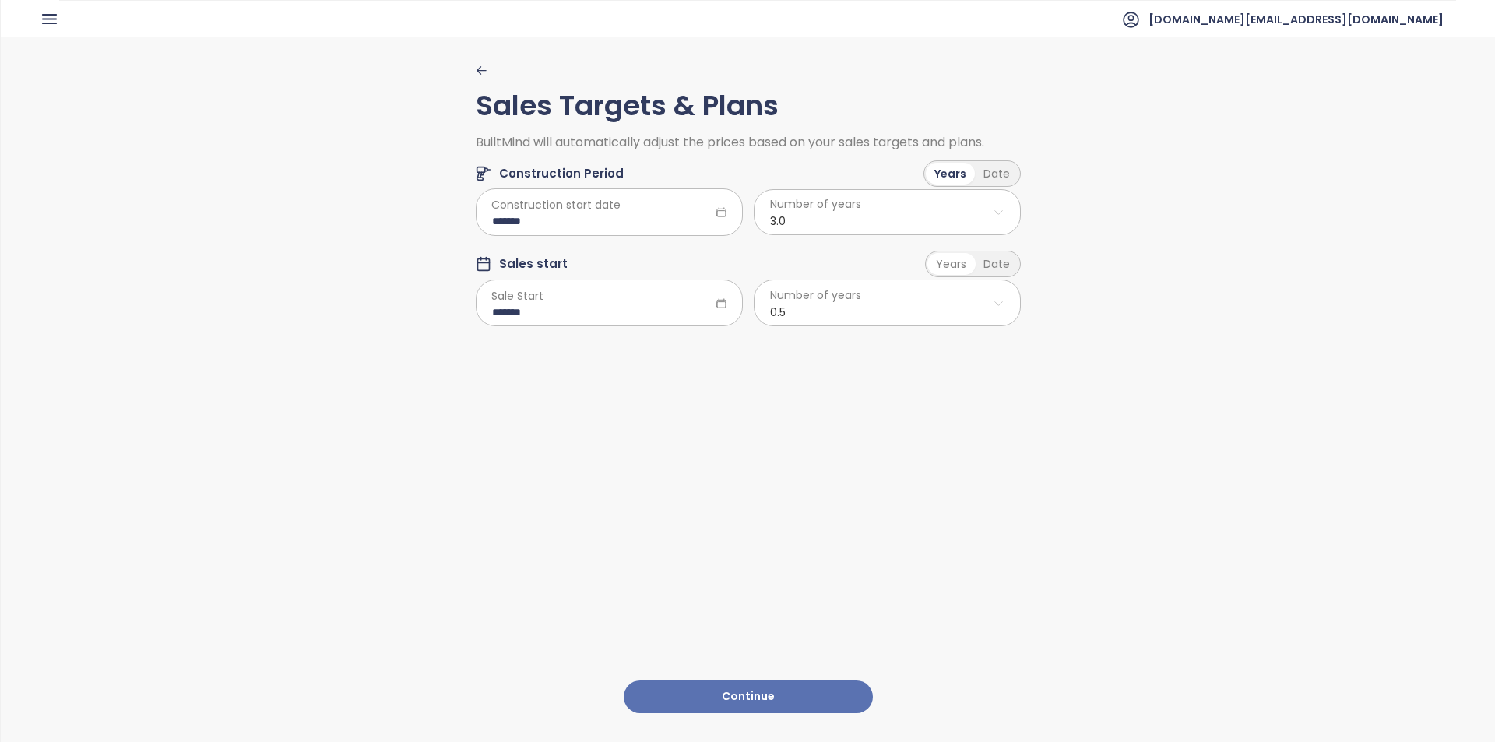
click at [830, 307] on html "Home Dashboard Market Analysis Pricing Price Update Reports Projects Future Pro…" at bounding box center [747, 371] width 1495 height 742
click at [781, 433] on span "2.5" at bounding box center [881, 429] width 258 height 22
click at [761, 681] on button "Continue" at bounding box center [748, 697] width 249 height 33
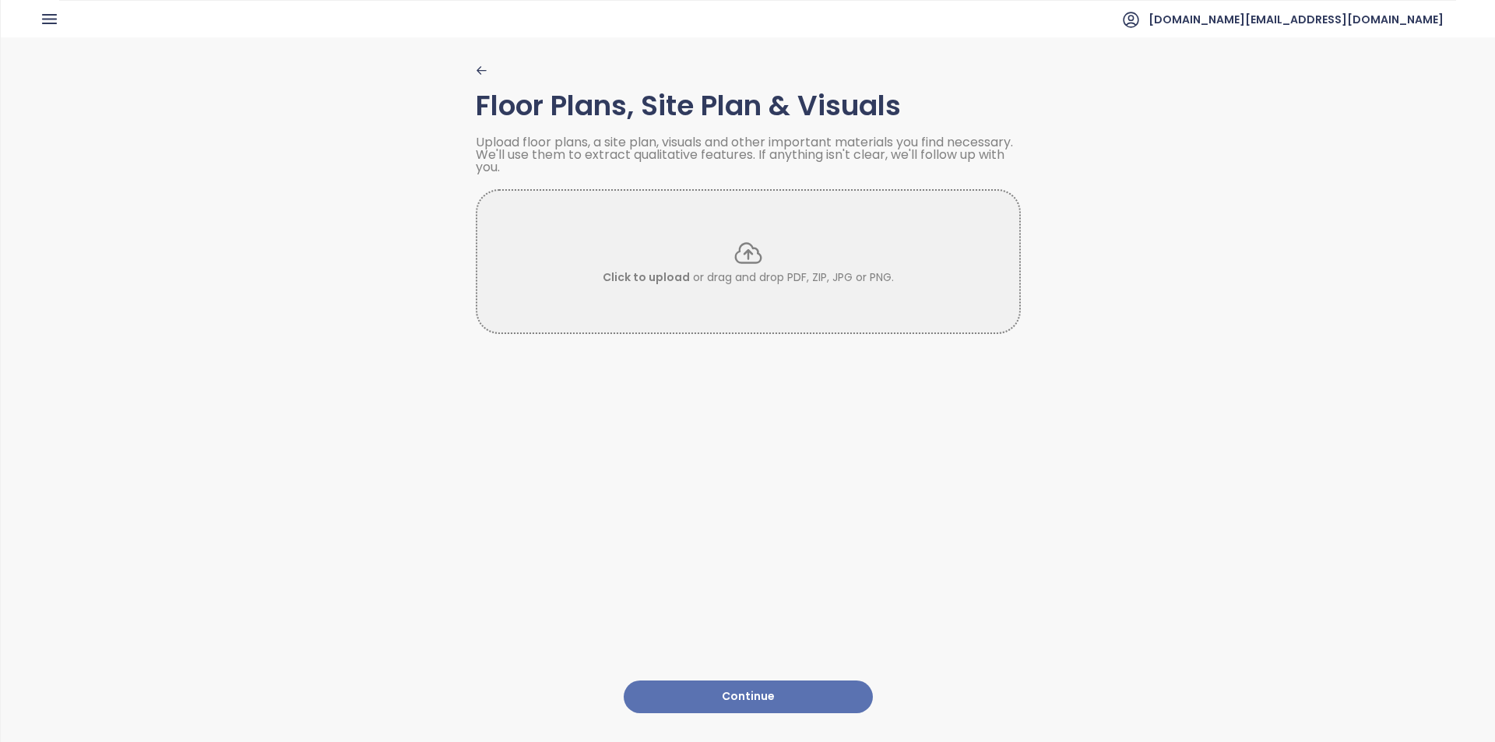
click at [724, 681] on button "Continue" at bounding box center [748, 697] width 249 height 33
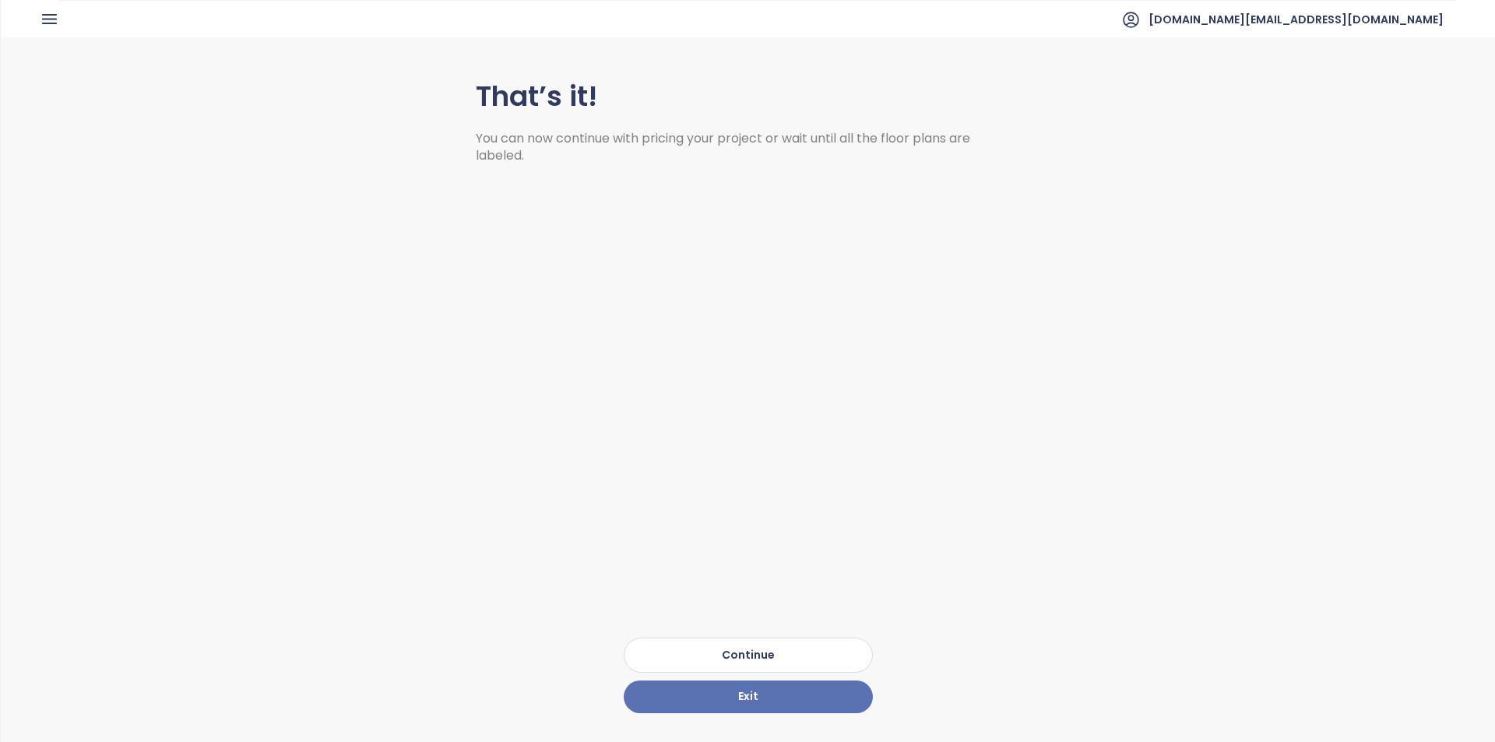
click at [805, 646] on button "Continue" at bounding box center [748, 655] width 249 height 35
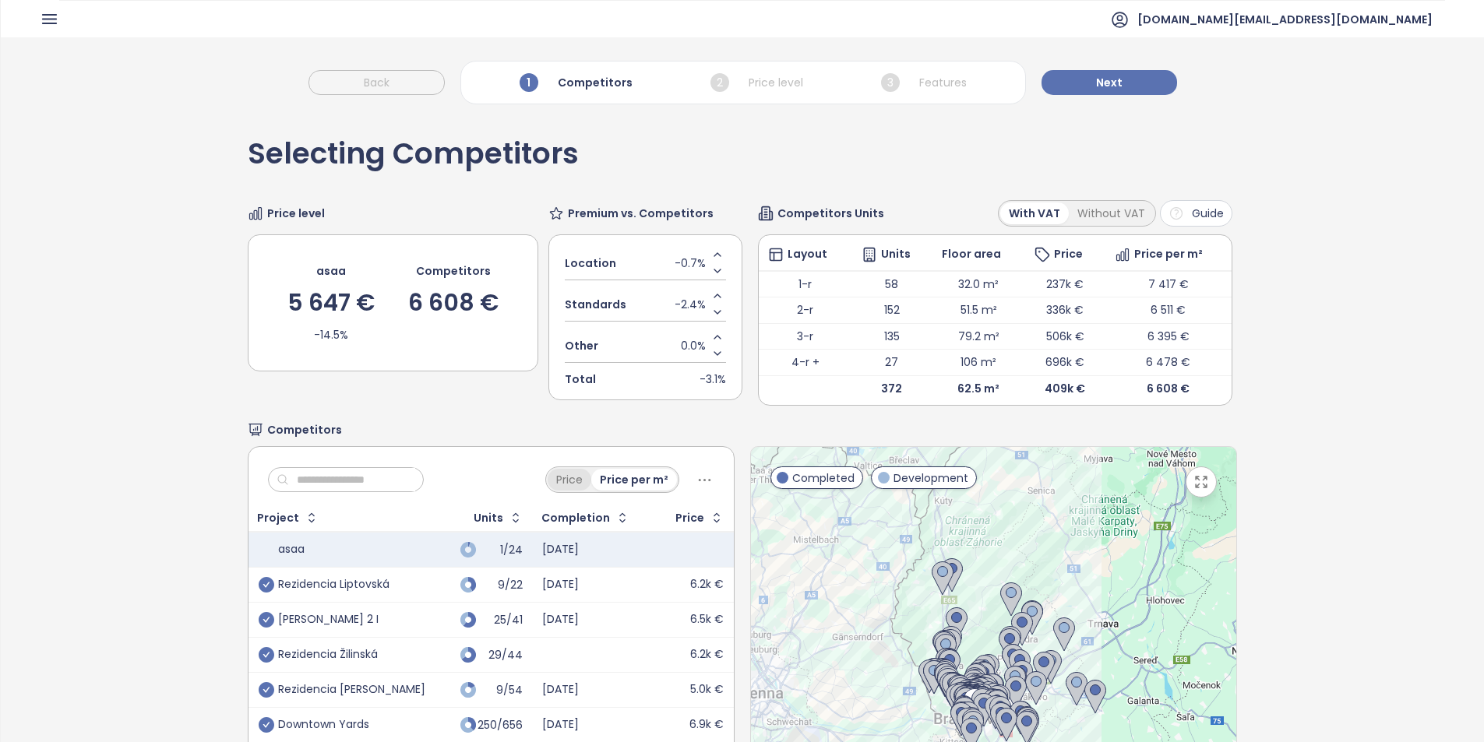
click at [562, 481] on div "Price" at bounding box center [570, 480] width 44 height 22
click at [629, 483] on div "Price per m²" at bounding box center [635, 480] width 83 height 22
click at [707, 479] on icon at bounding box center [704, 479] width 19 height 19
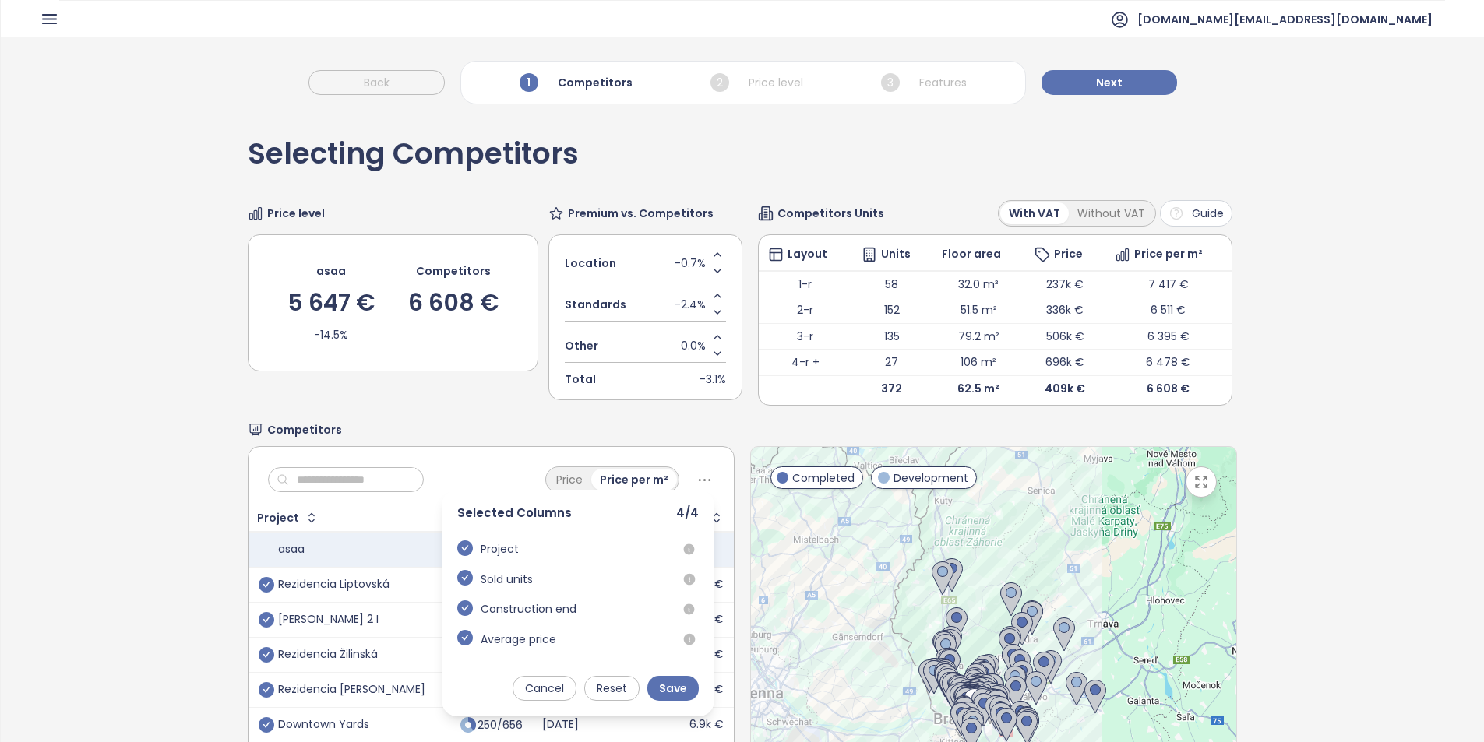
click at [699, 481] on icon at bounding box center [704, 479] width 19 height 19
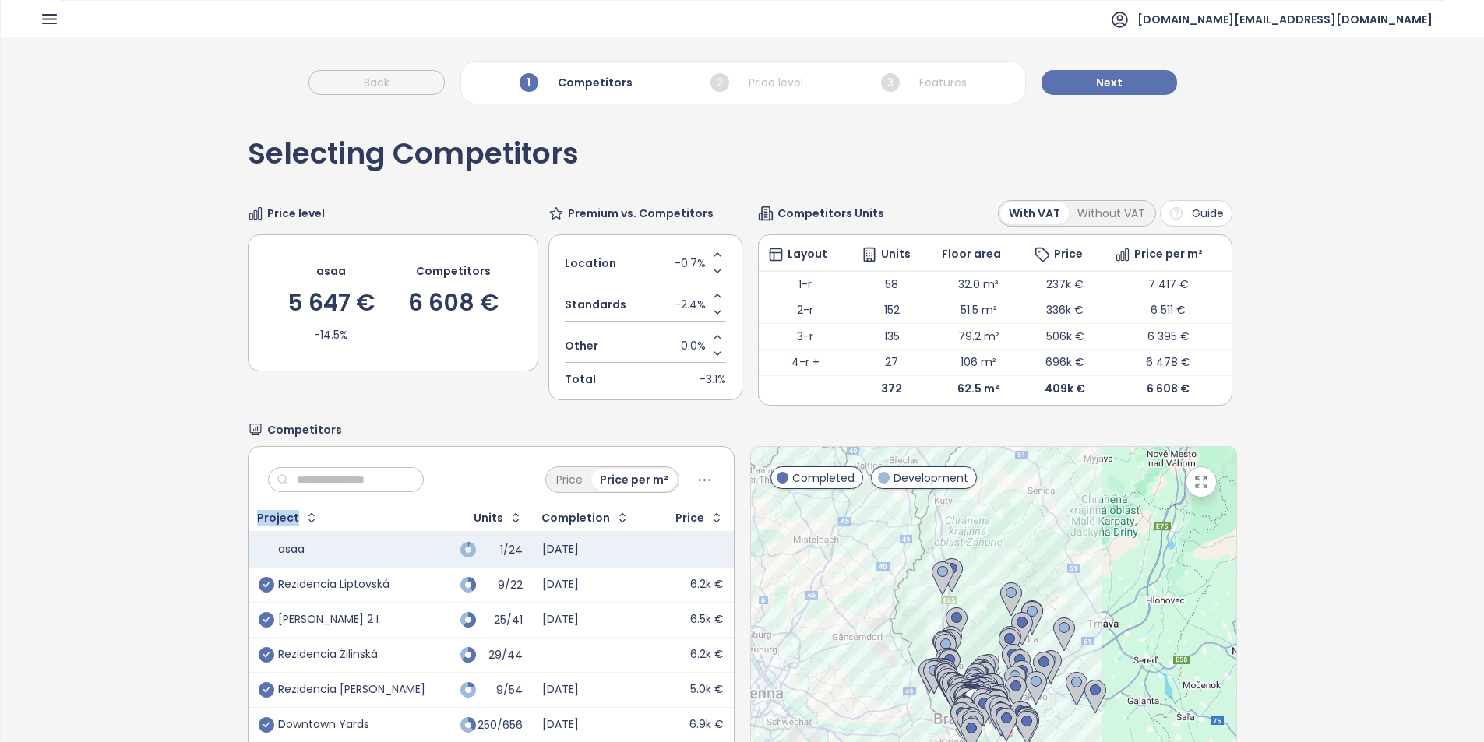
click at [699, 481] on icon at bounding box center [705, 479] width 12 height 2
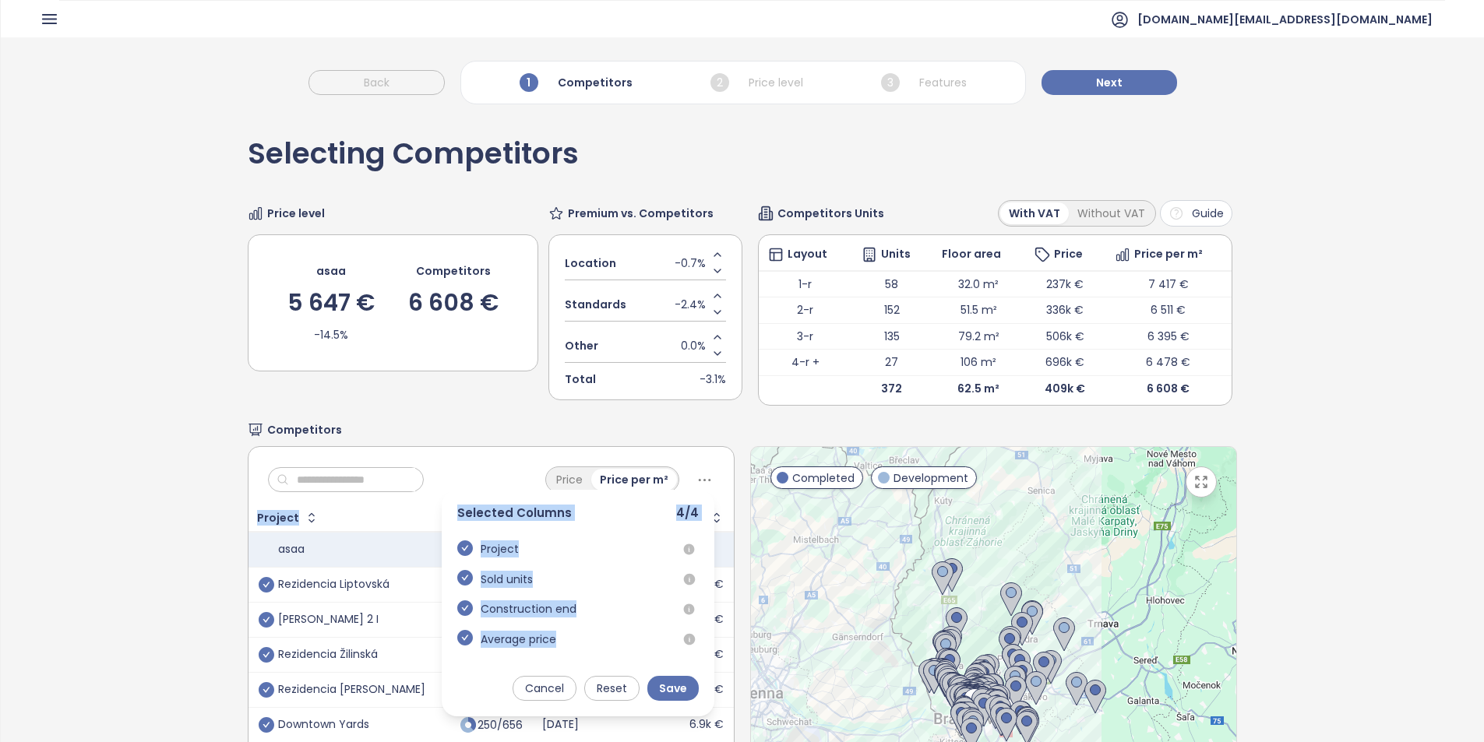
click at [696, 480] on icon at bounding box center [704, 479] width 19 height 19
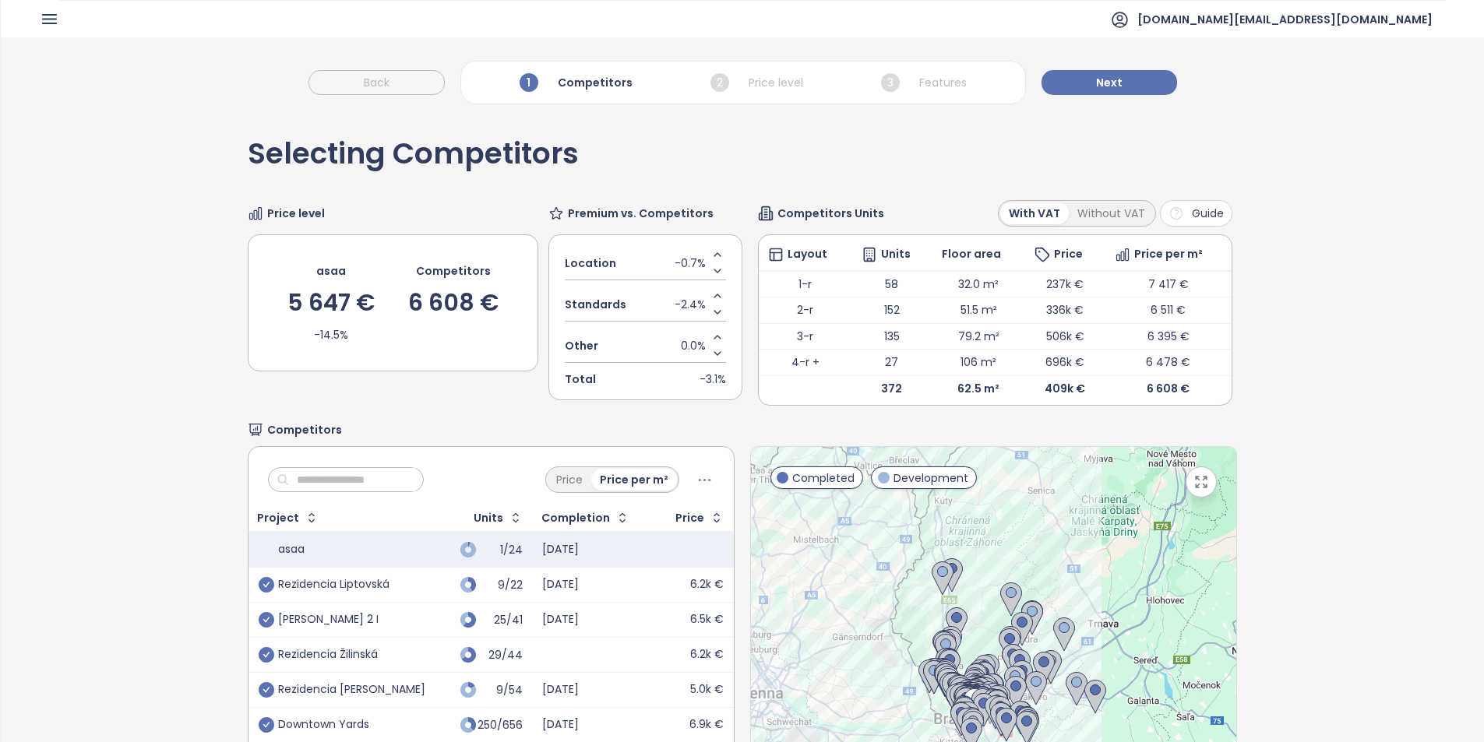
click at [1114, 210] on div "Without VAT" at bounding box center [1111, 214] width 85 height 22
drag, startPoint x: 1102, startPoint y: 218, endPoint x: 1168, endPoint y: 262, distance: 79.1
click at [1101, 218] on div "Without VAT" at bounding box center [1111, 214] width 85 height 22
click at [1089, 72] on button "Next" at bounding box center [1109, 82] width 136 height 25
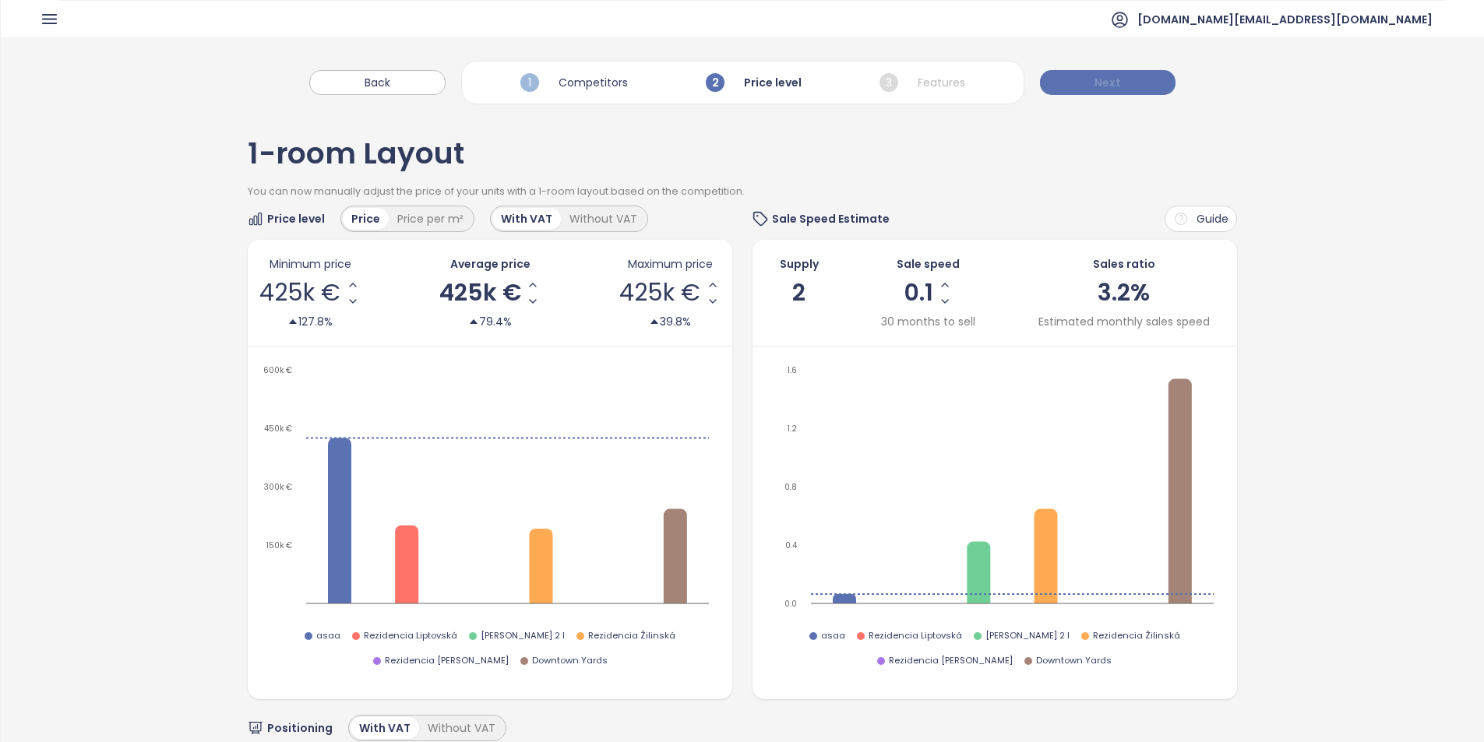
click at [1071, 85] on button "Next" at bounding box center [1108, 82] width 136 height 25
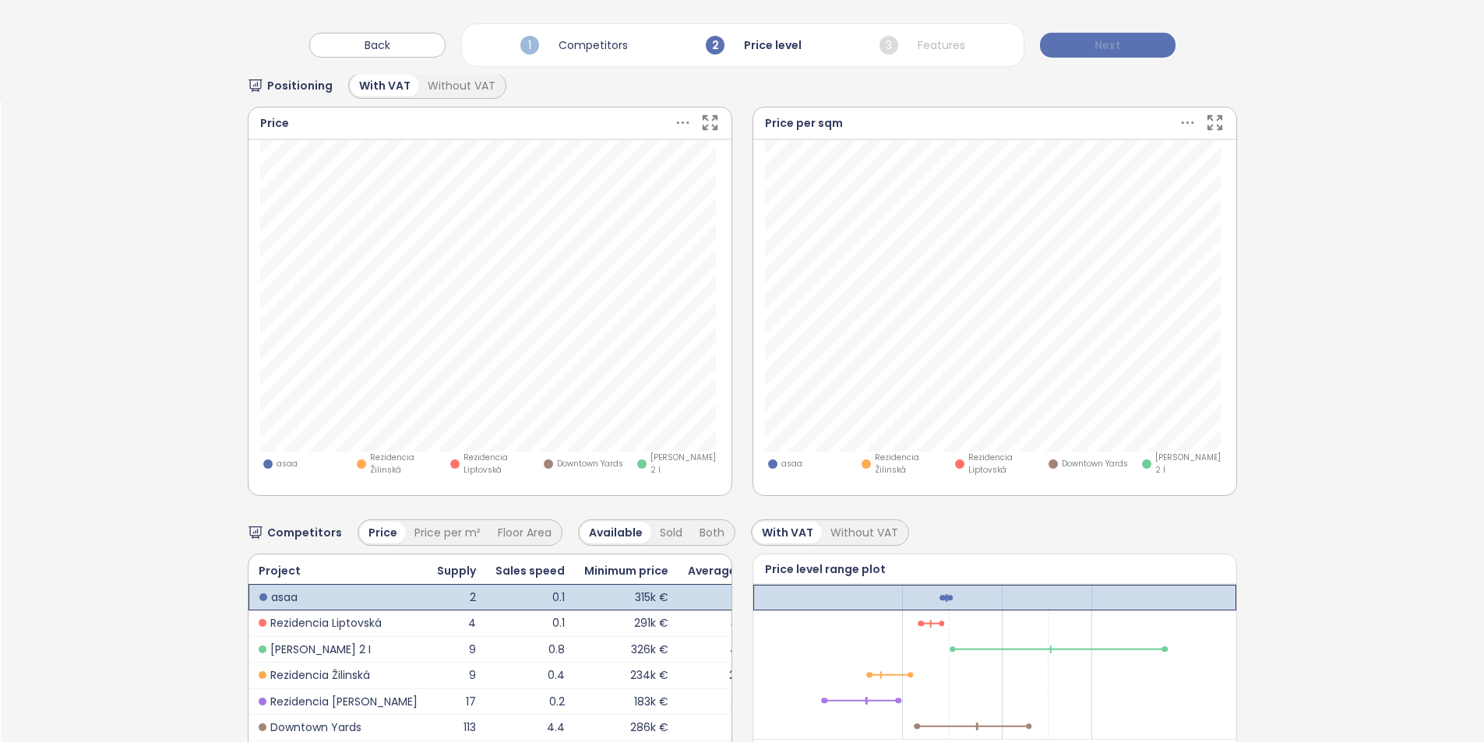
click at [1094, 35] on button "Next" at bounding box center [1108, 45] width 136 height 25
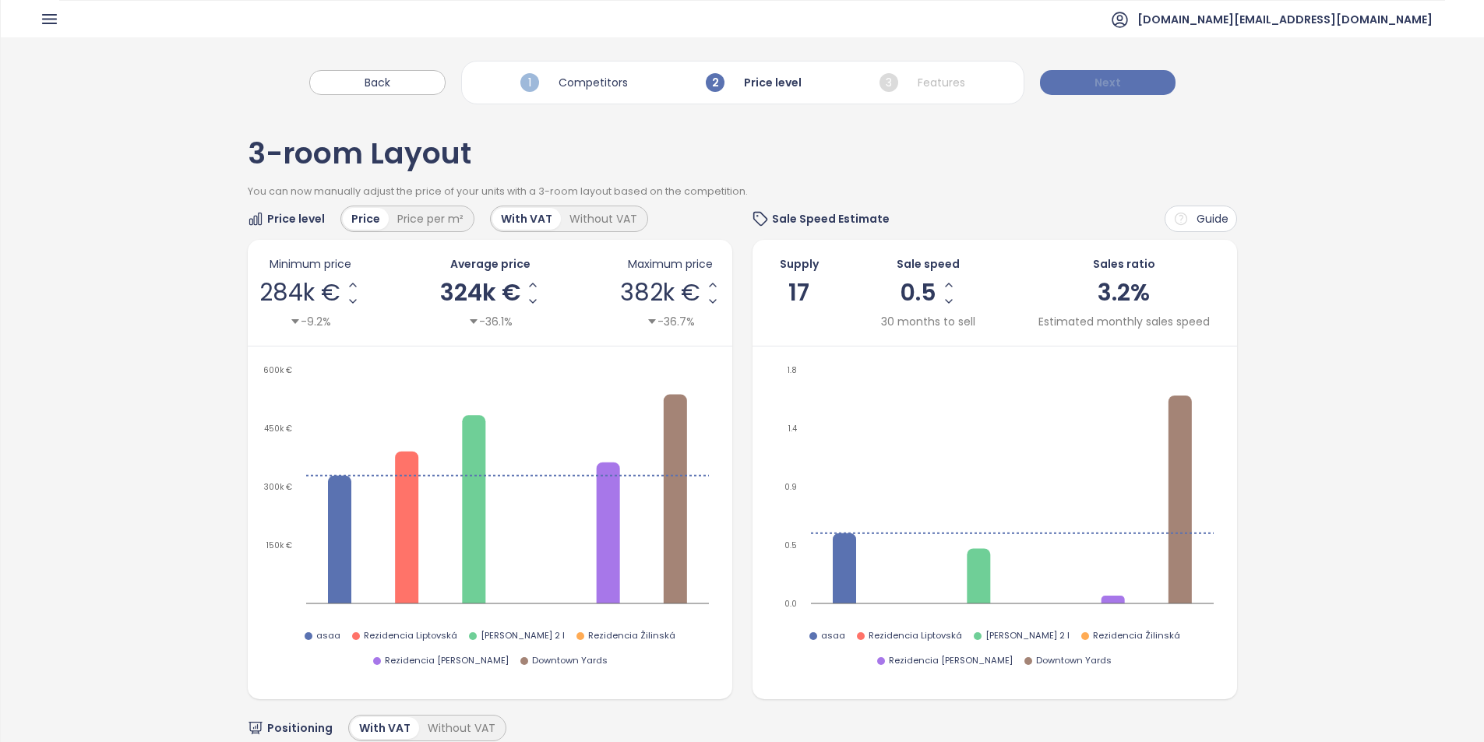
click at [1093, 76] on button "Next" at bounding box center [1108, 82] width 136 height 25
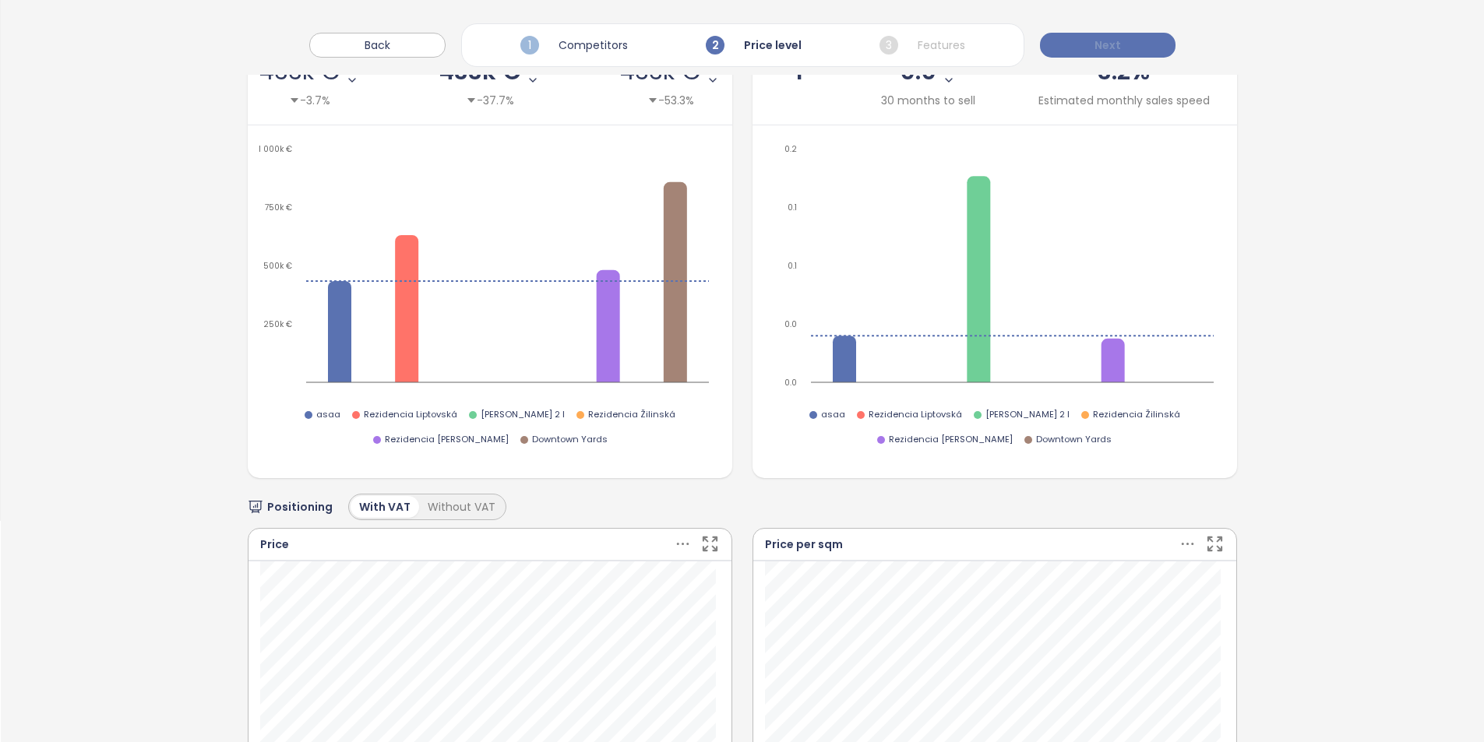
click at [1147, 44] on button "Next" at bounding box center [1108, 45] width 136 height 25
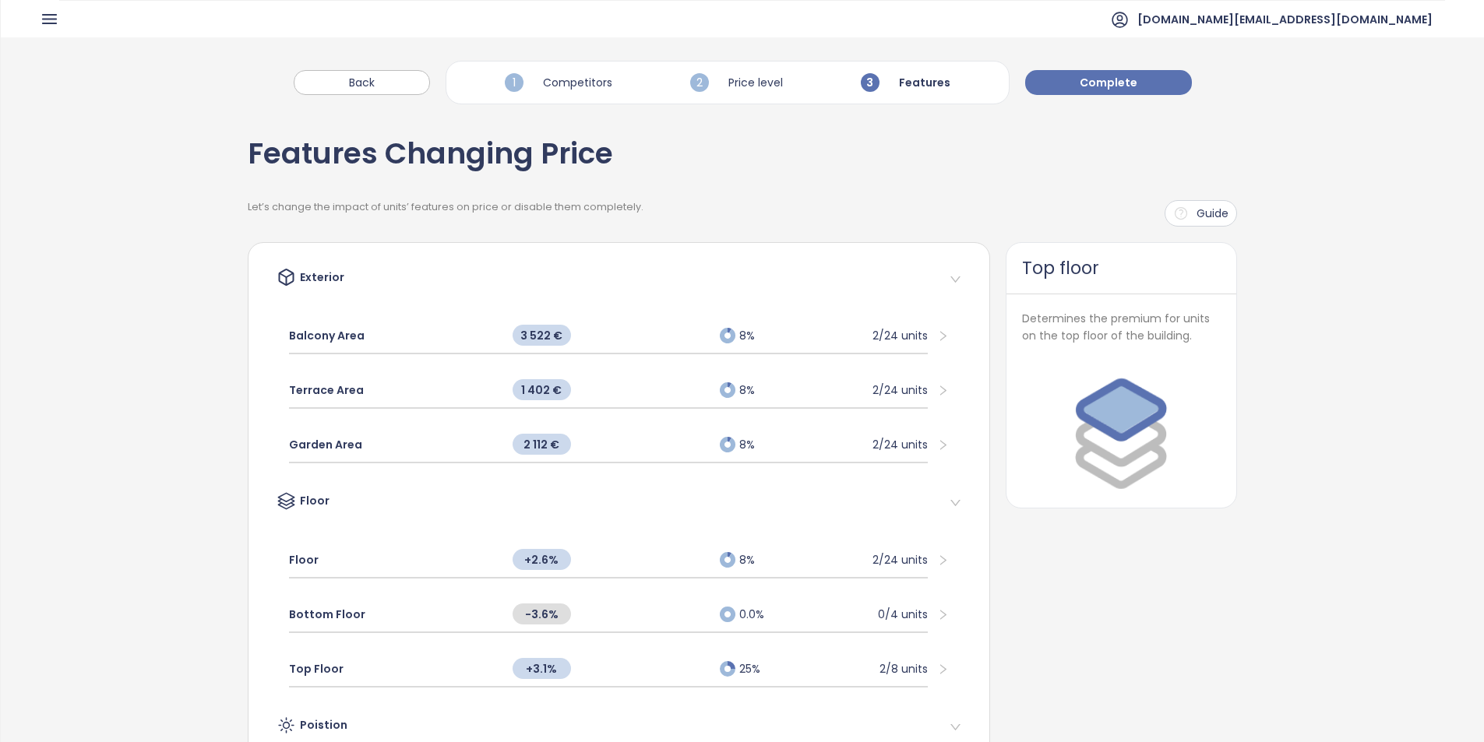
drag, startPoint x: 1147, startPoint y: 539, endPoint x: 1161, endPoint y: 132, distance: 407.6
click at [1135, 83] on button "Complete" at bounding box center [1108, 82] width 167 height 25
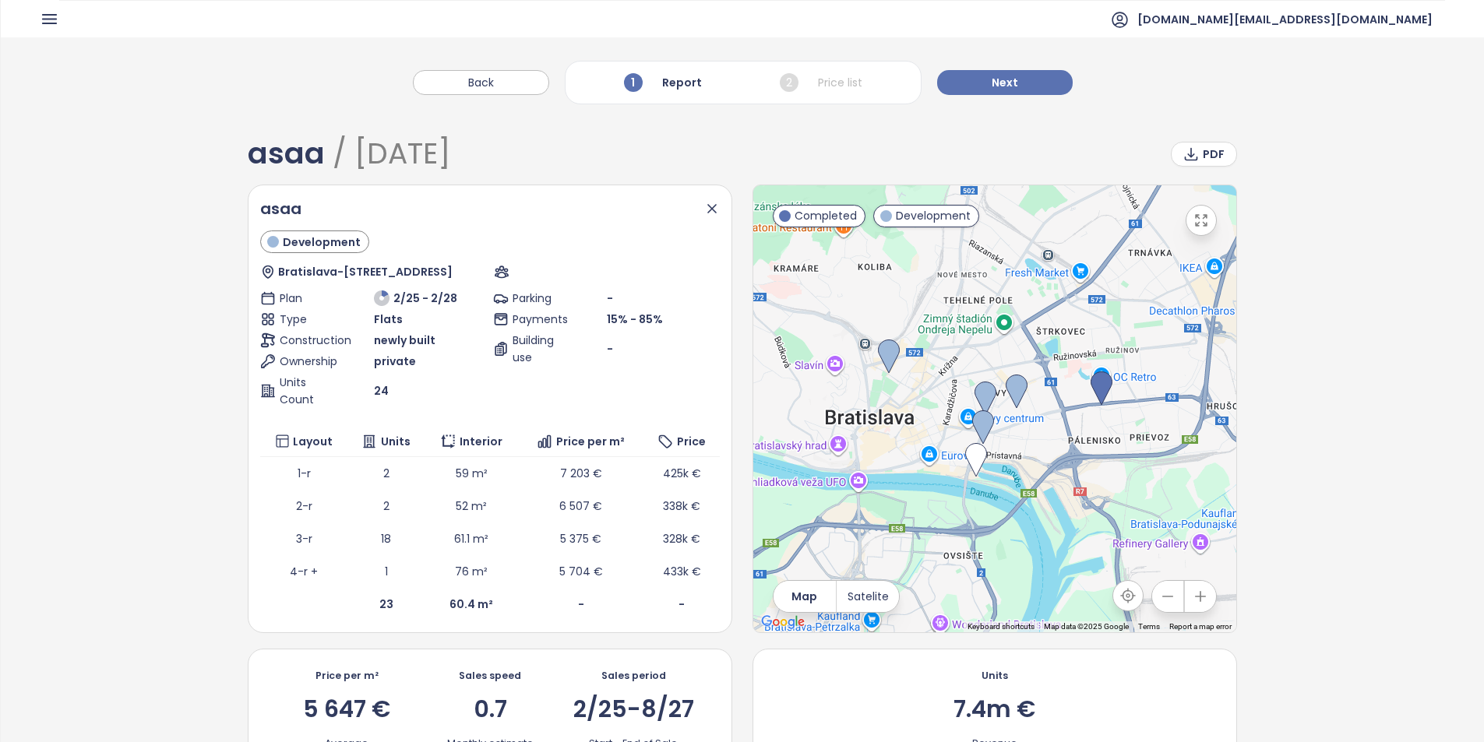
click at [992, 81] on span "Next" at bounding box center [1005, 82] width 26 height 17
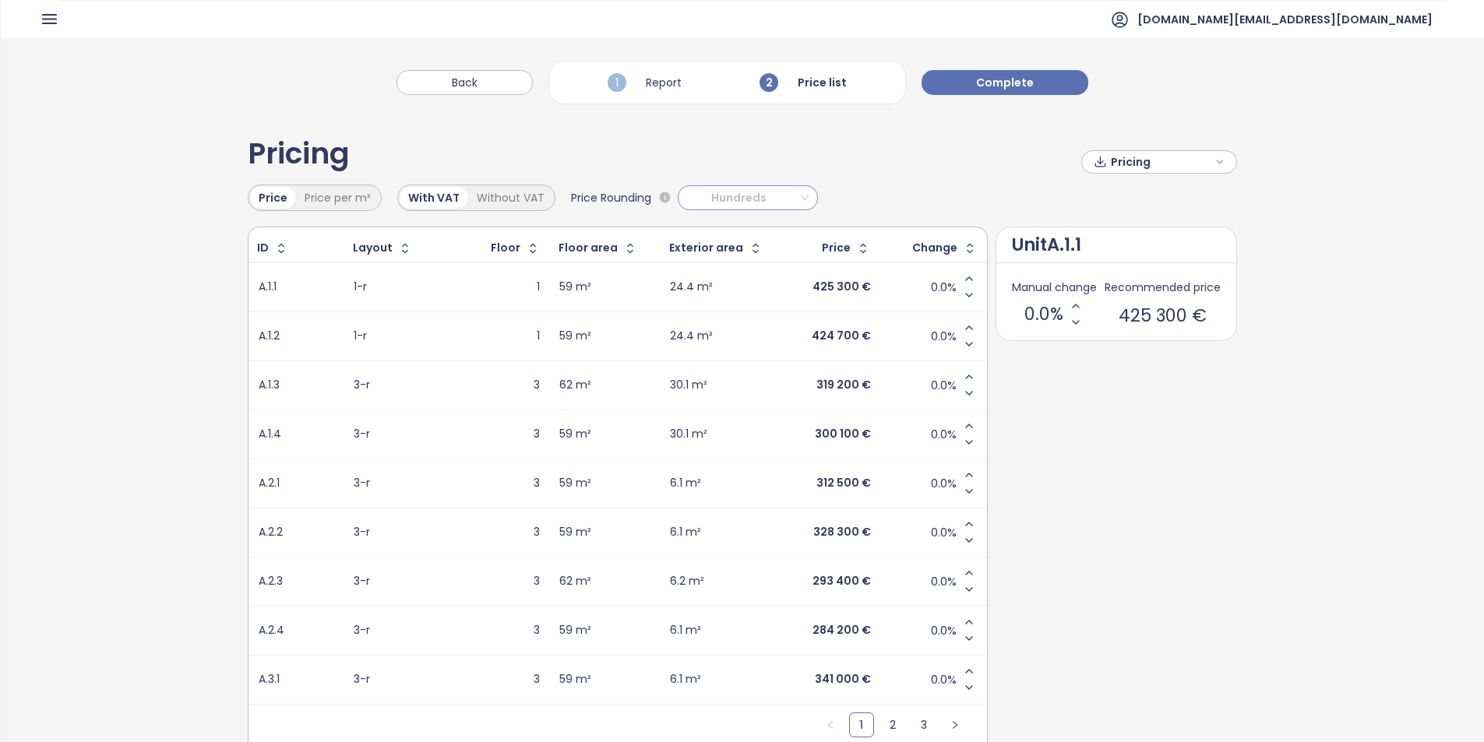
click at [720, 196] on span "Hundreds" at bounding box center [745, 197] width 125 height 23
click at [1065, 72] on div "Back 1 Report 2 Price list Complete" at bounding box center [742, 74] width 1483 height 75
click at [1059, 76] on button "Complete" at bounding box center [1004, 82] width 167 height 25
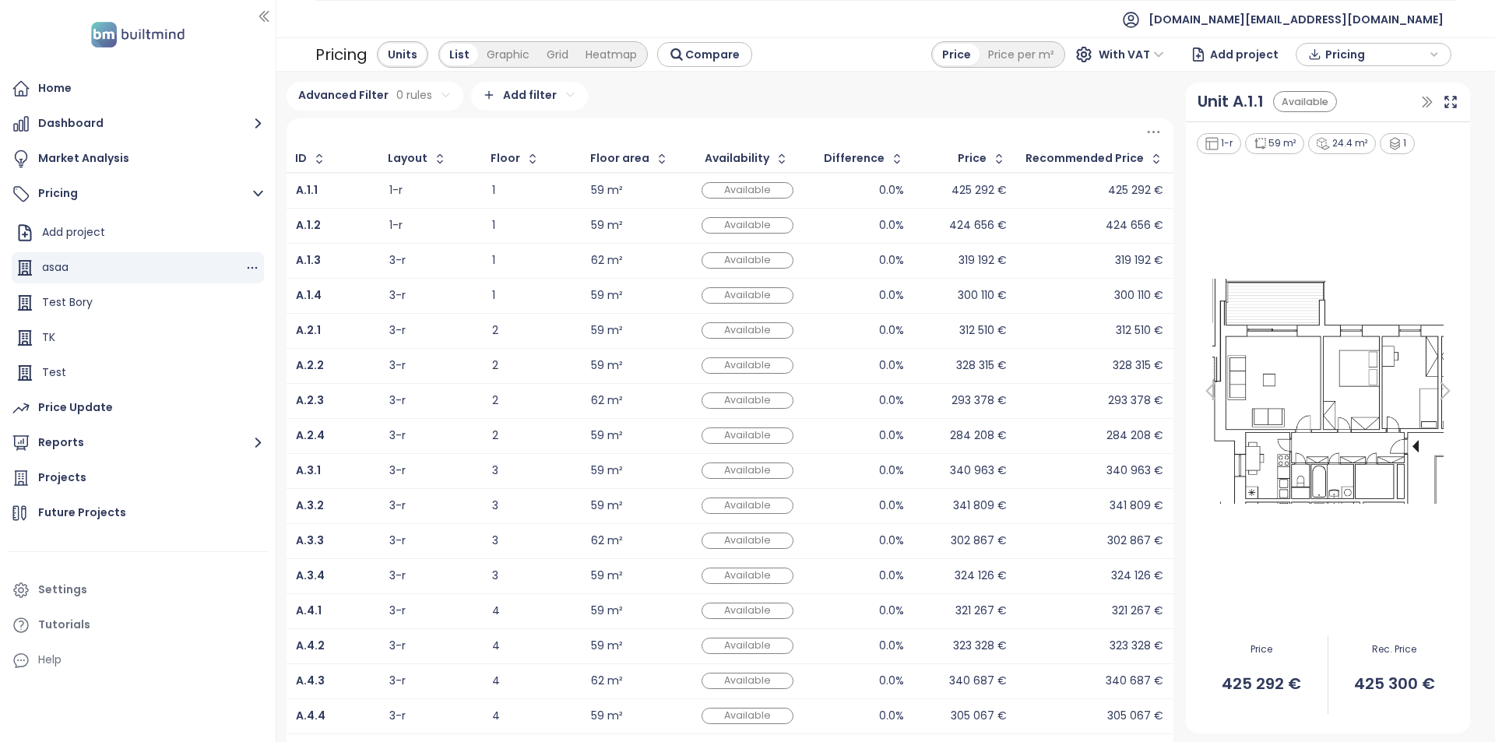
click at [249, 269] on div "asaa" at bounding box center [138, 267] width 252 height 31
click at [248, 268] on icon "button" at bounding box center [253, 268] width 10 height 2
click at [280, 347] on button "Delete" at bounding box center [294, 339] width 69 height 19
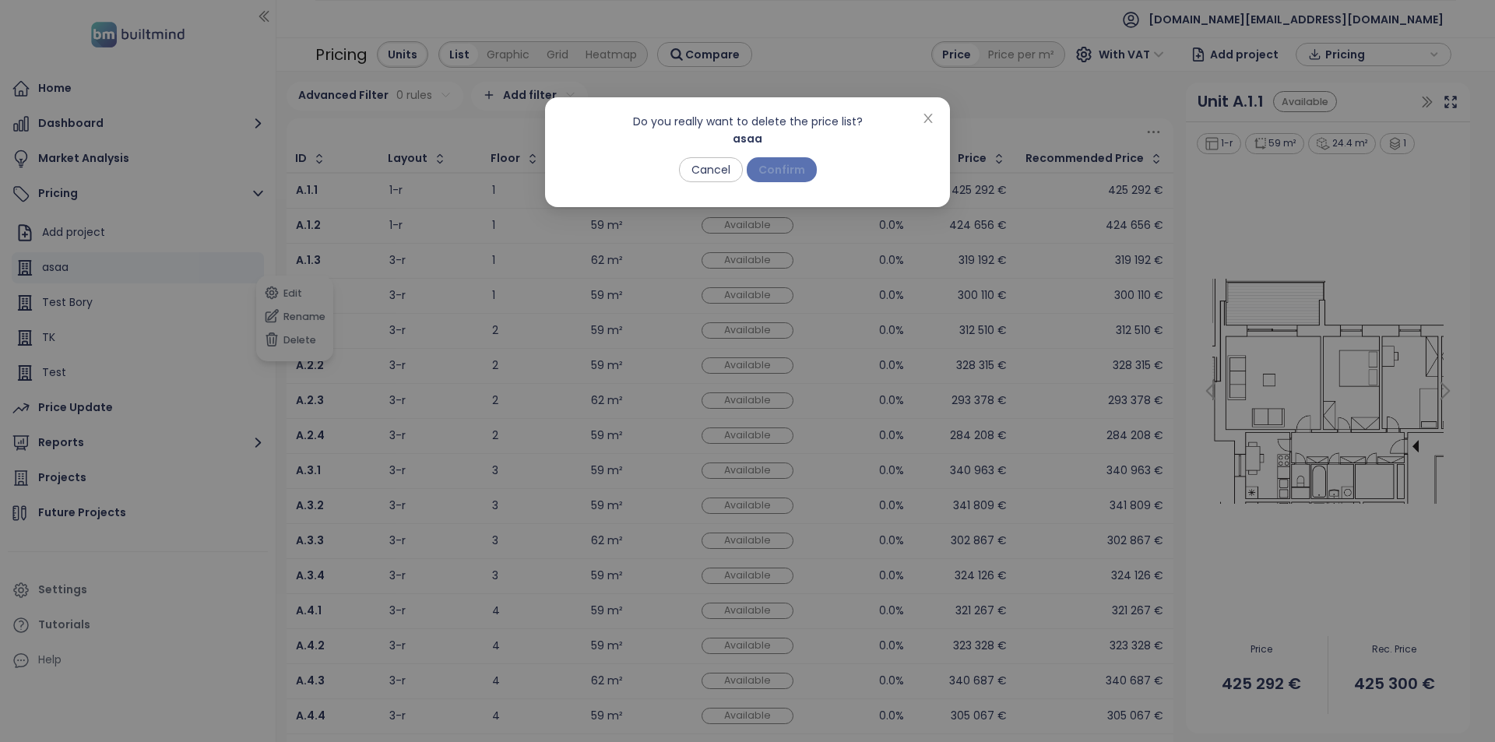
click at [787, 171] on span "Confirm" at bounding box center [782, 169] width 47 height 17
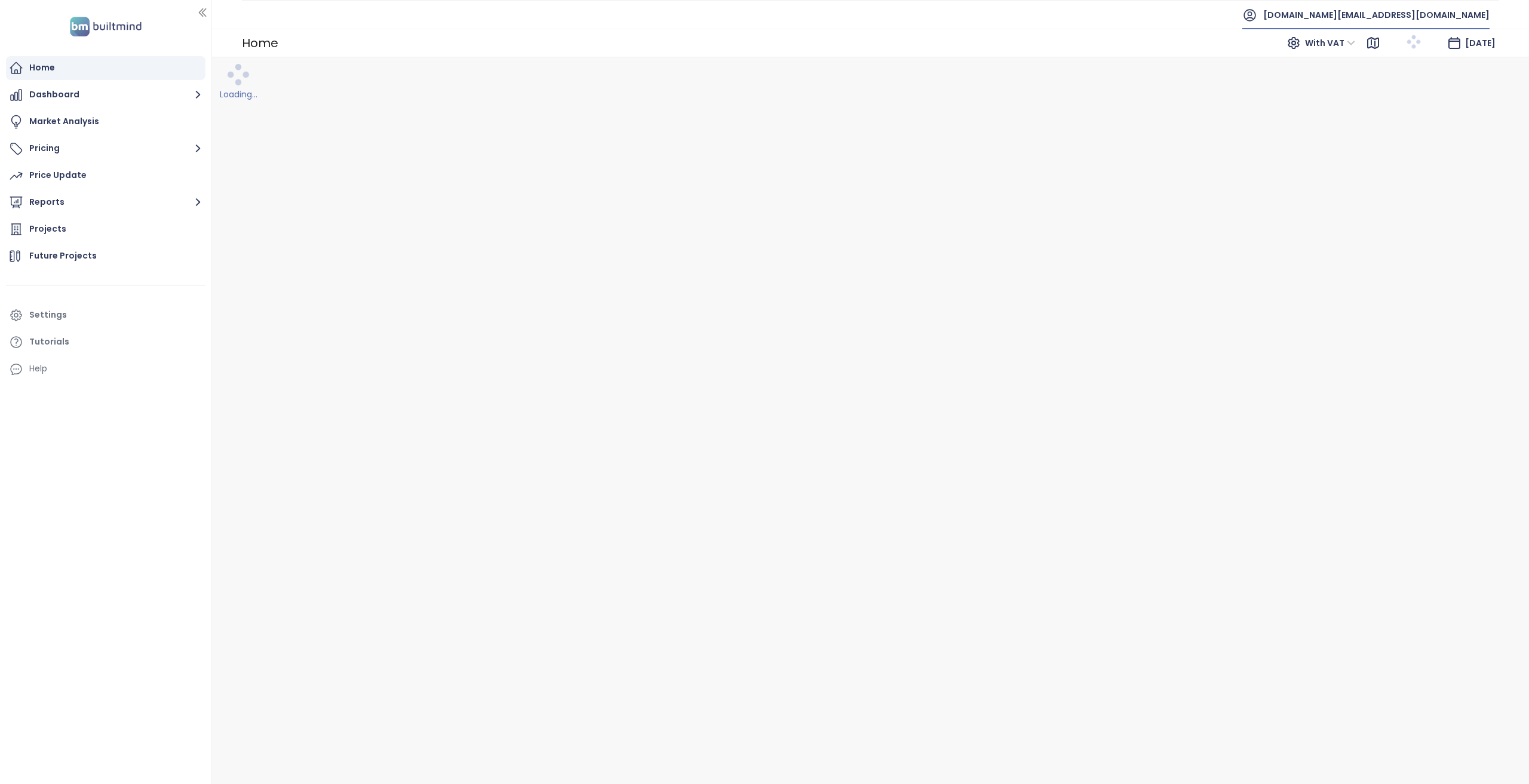
click at [1485, 18] on span "[DOMAIN_NAME][EMAIL_ADDRESS][DOMAIN_NAME]" at bounding box center [1376, 15] width 226 height 28
click at [1455, 47] on li "Log out" at bounding box center [1416, 48] width 140 height 24
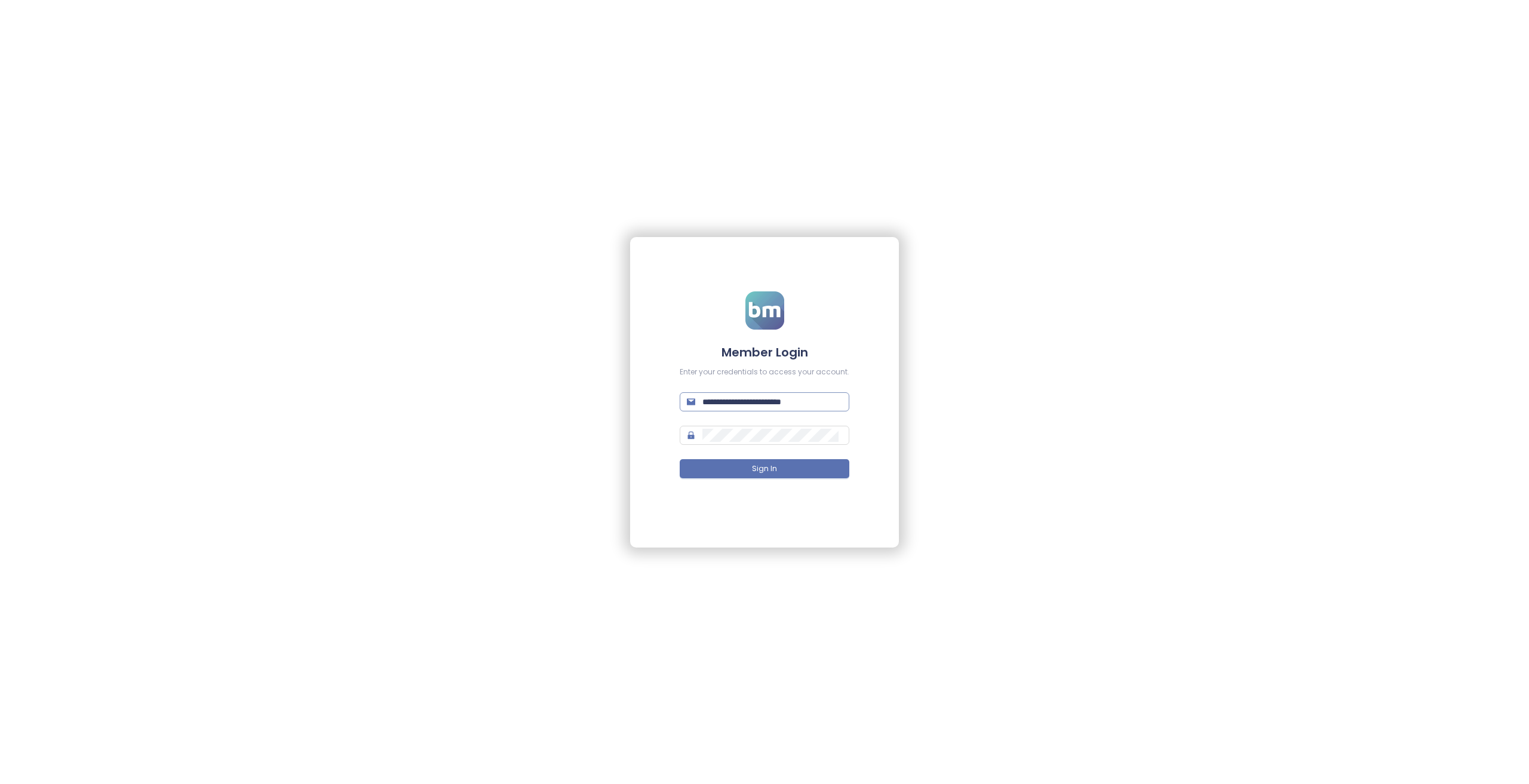
click at [799, 403] on input "**********" at bounding box center [772, 402] width 140 height 13
type input "**********"
click at [679, 459] on button "Sign In" at bounding box center [764, 468] width 169 height 19
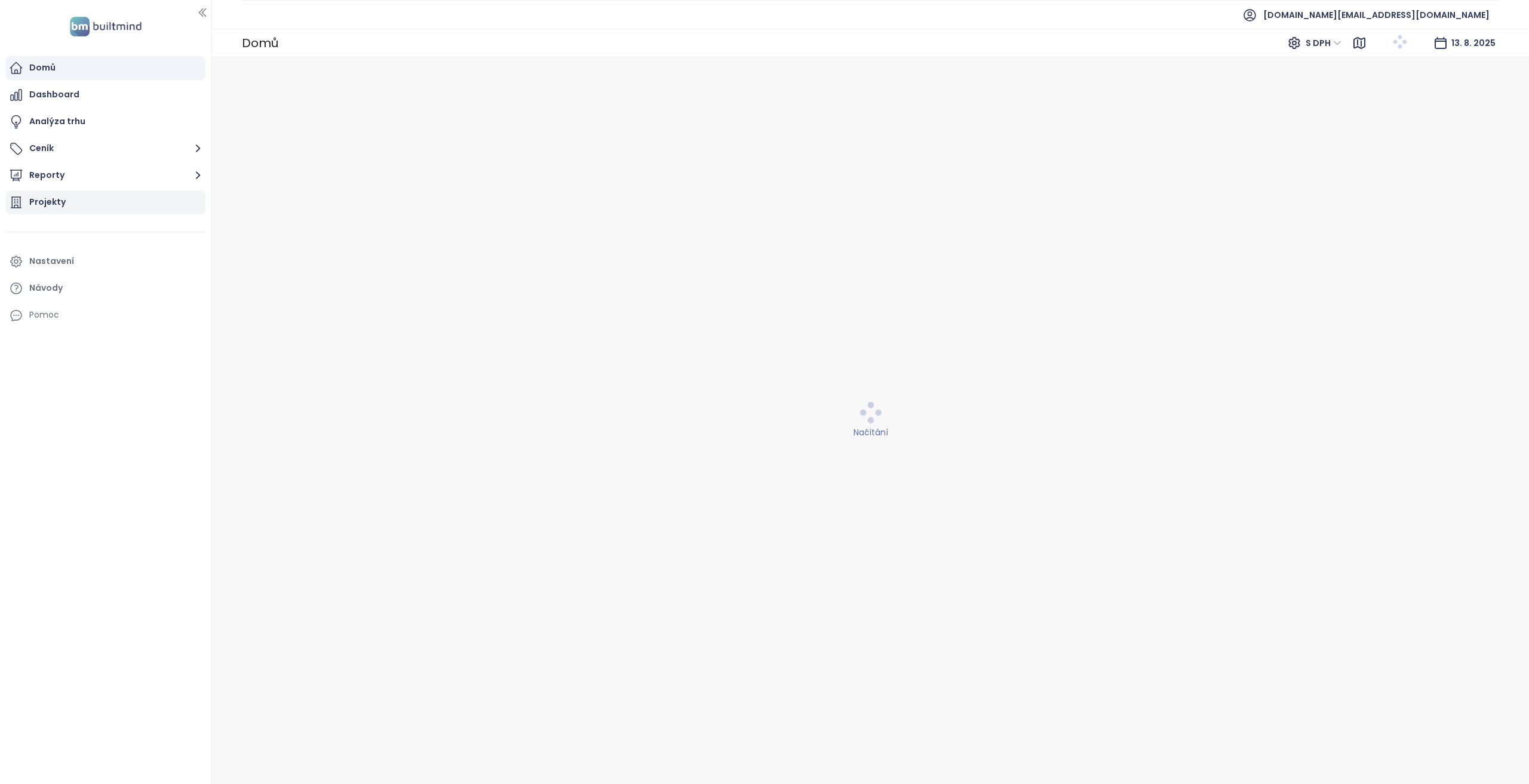
click at [130, 212] on div "Projekty" at bounding box center [106, 202] width 199 height 24
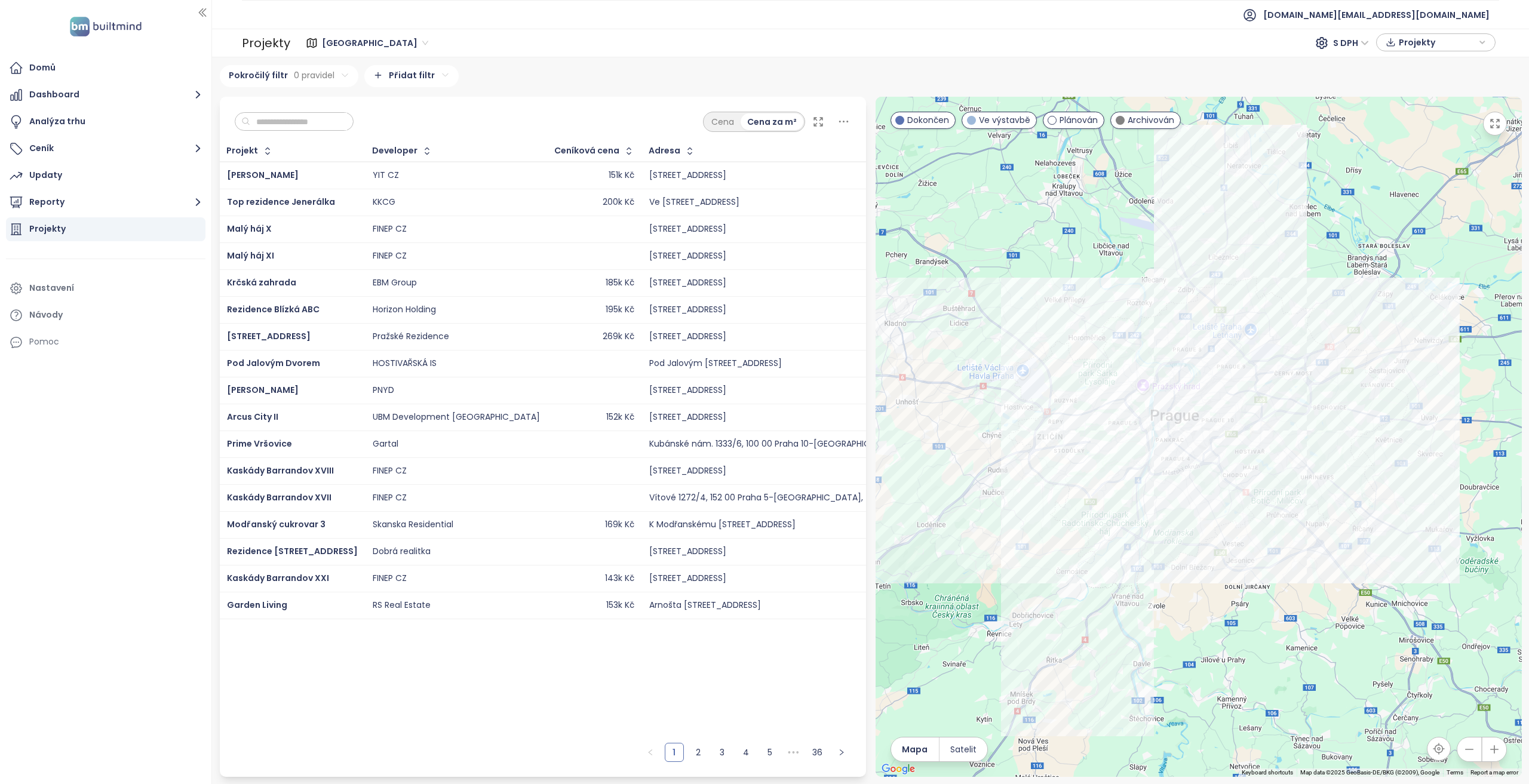
click at [307, 128] on div "Cena Cena za m²" at bounding box center [543, 119] width 646 height 44
click at [448, 123] on div "Cena Cena za m²" at bounding box center [543, 119] width 646 height 44
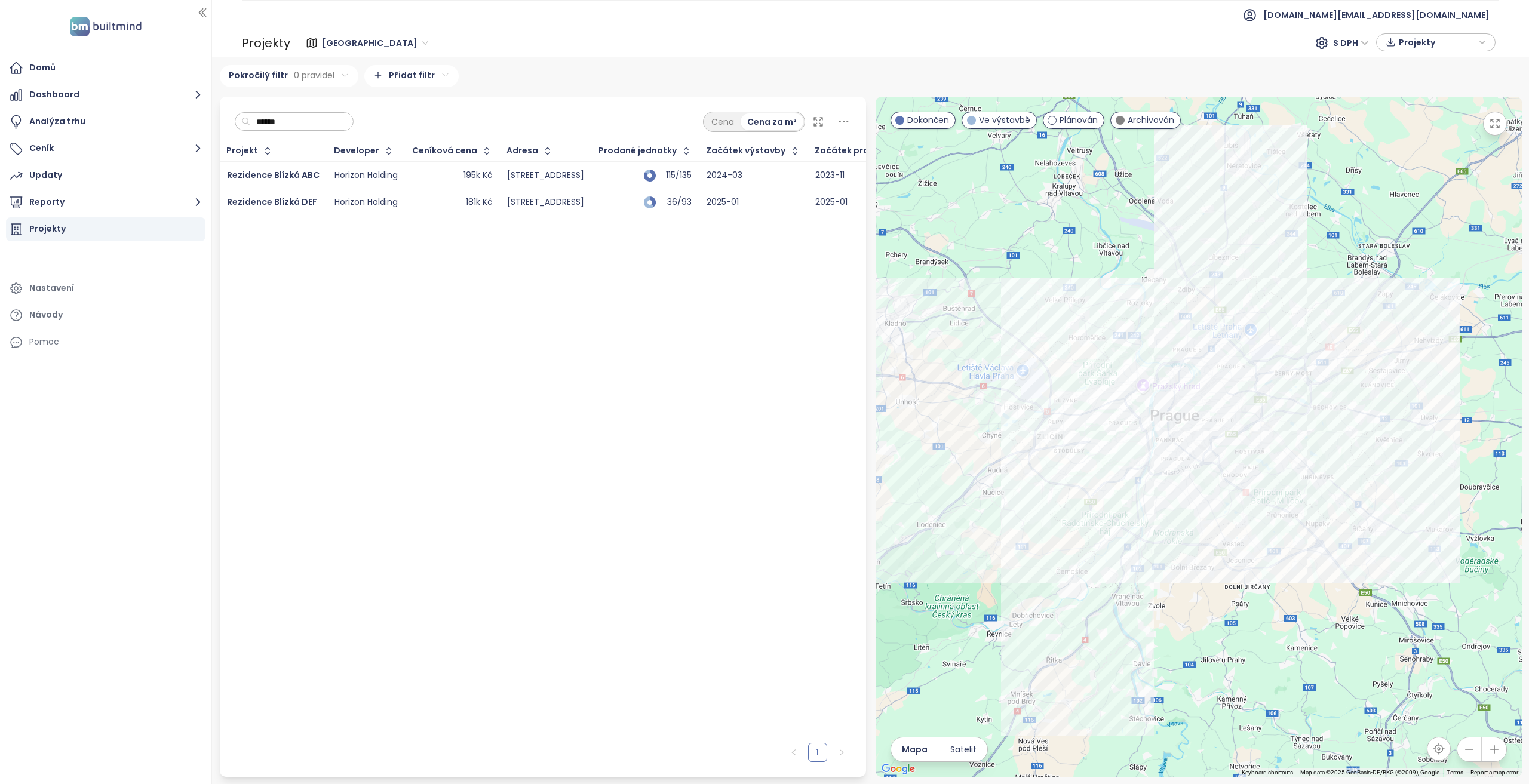
type input "******"
click at [423, 201] on div "181k Kč" at bounding box center [452, 202] width 80 height 15
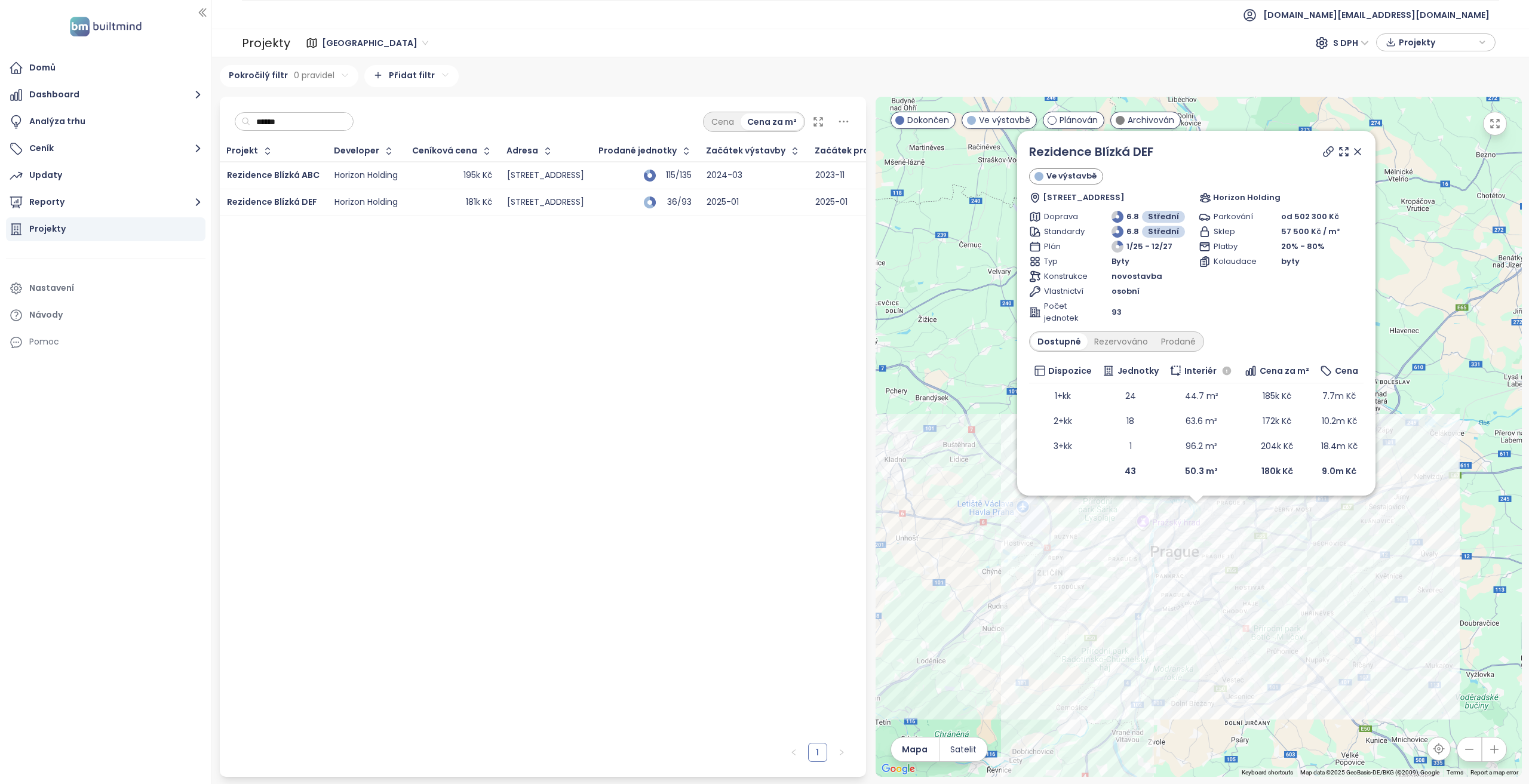
click at [431, 176] on div "195k Kč" at bounding box center [452, 175] width 80 height 15
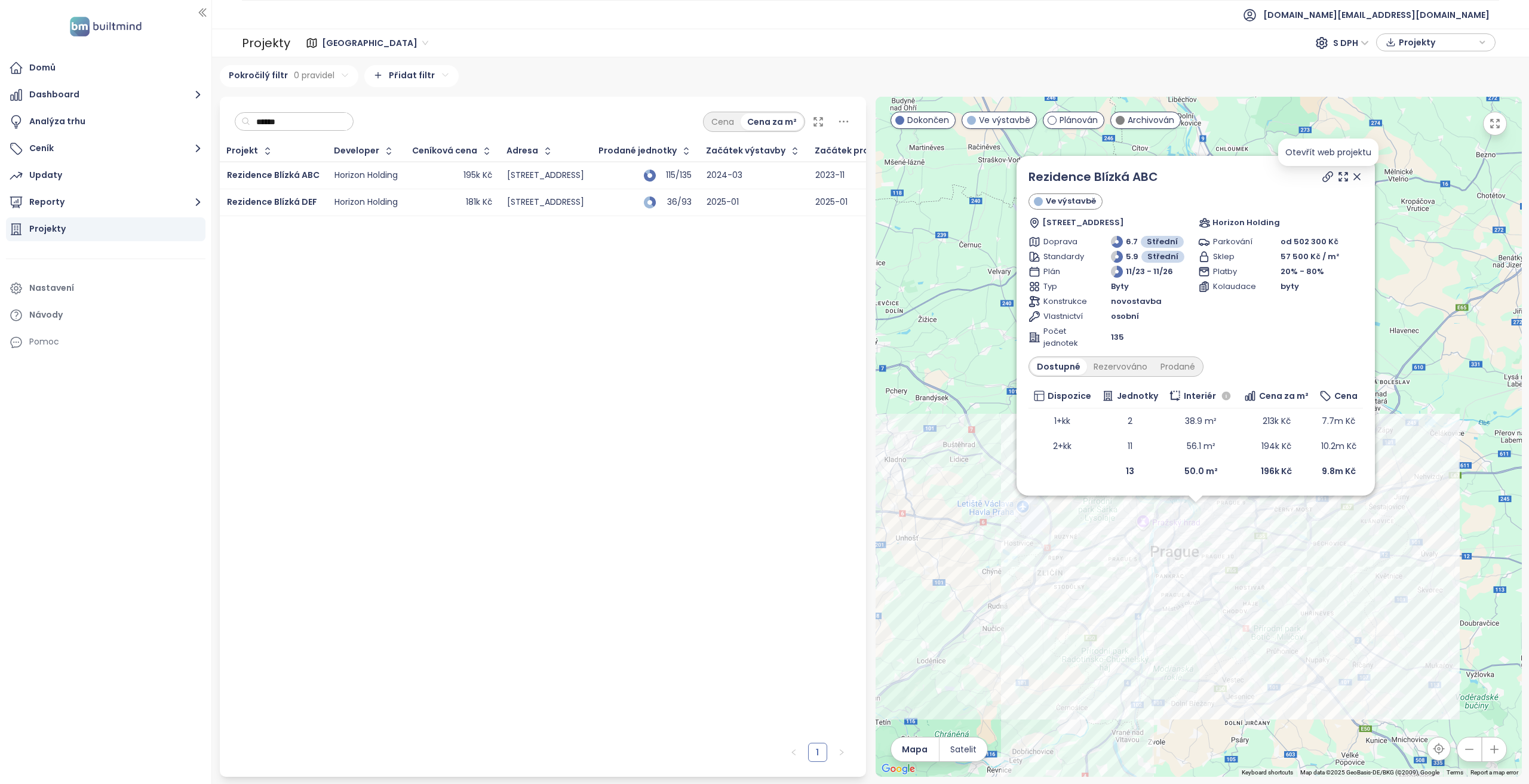
click at [1325, 176] on icon at bounding box center [1328, 177] width 12 height 12
